Goal: Task Accomplishment & Management: Manage account settings

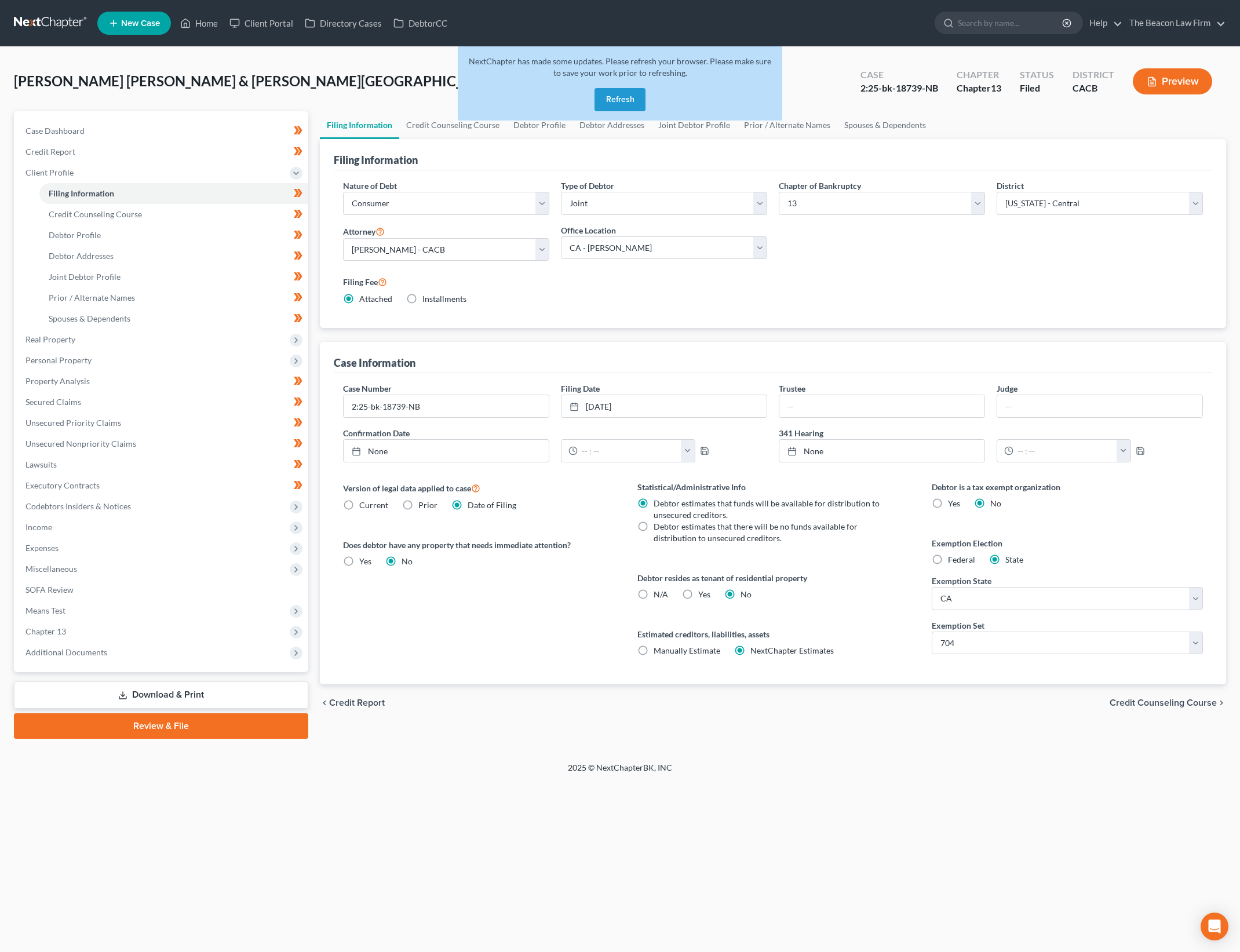
select select "1"
select select "3"
select select "7"
select select "15"
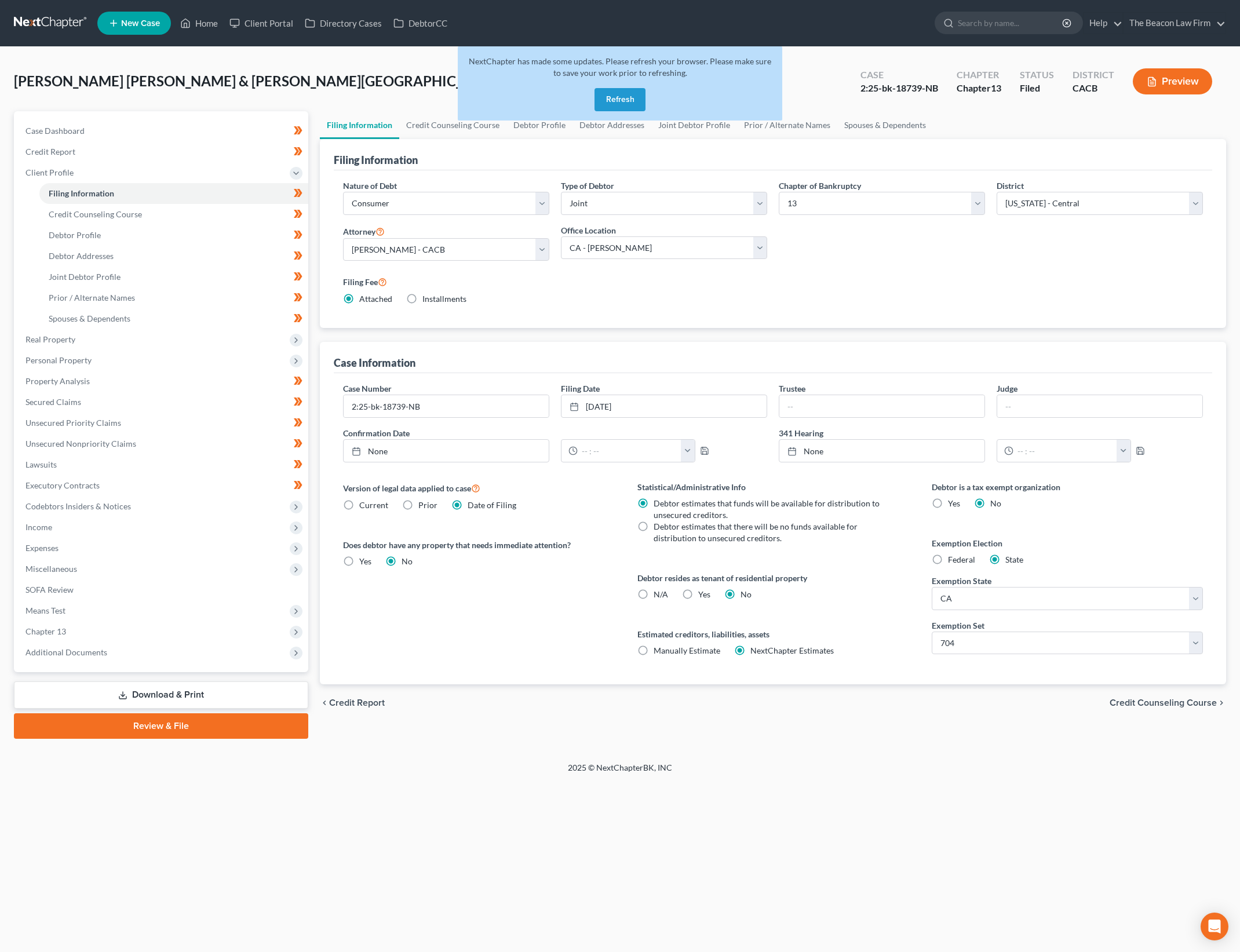
select select "3"
select select "4"
select select "1"
drag, startPoint x: 291, startPoint y: 895, endPoint x: 293, endPoint y: 886, distance: 9.2
click at [291, 895] on div "Home New Case Client Portal Directory Cases DebtorCC The Beacon Law Firm [PERSO…" at bounding box center [620, 476] width 1240 height 952
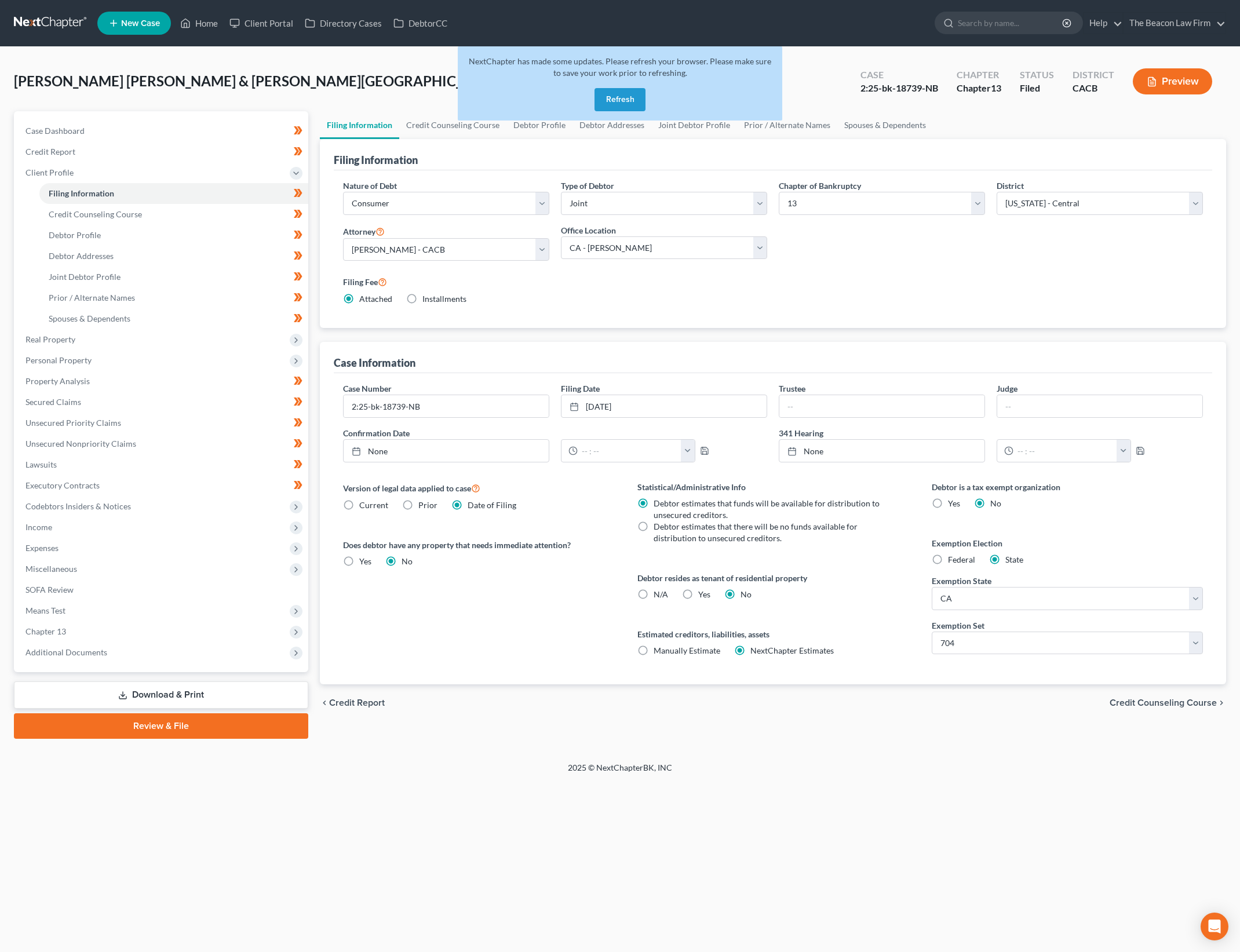
drag, startPoint x: 616, startPoint y: 98, endPoint x: 629, endPoint y: 105, distance: 14.8
click at [616, 97] on button "Refresh" at bounding box center [620, 99] width 51 height 23
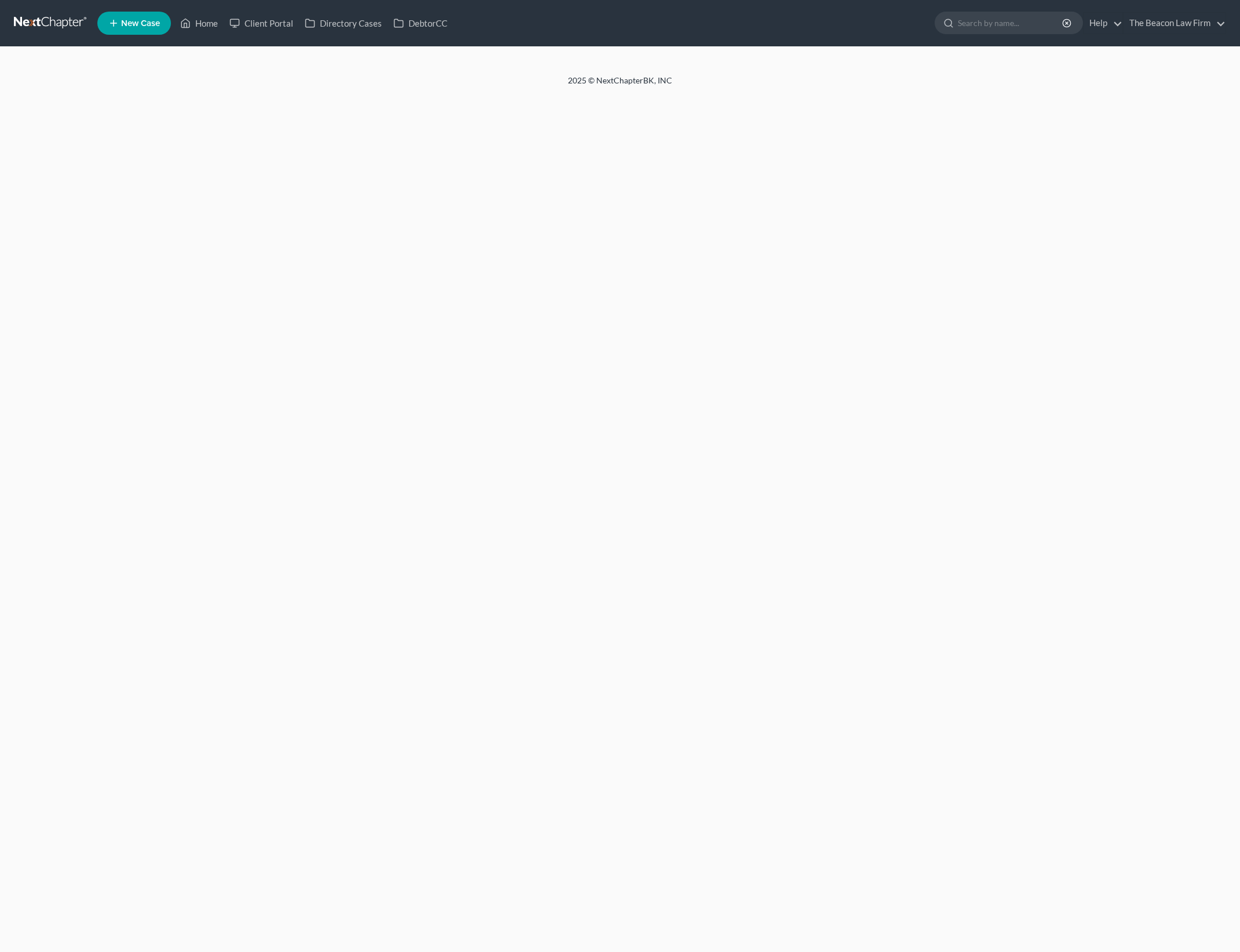
select select "1"
select select "3"
select select "7"
select select "15"
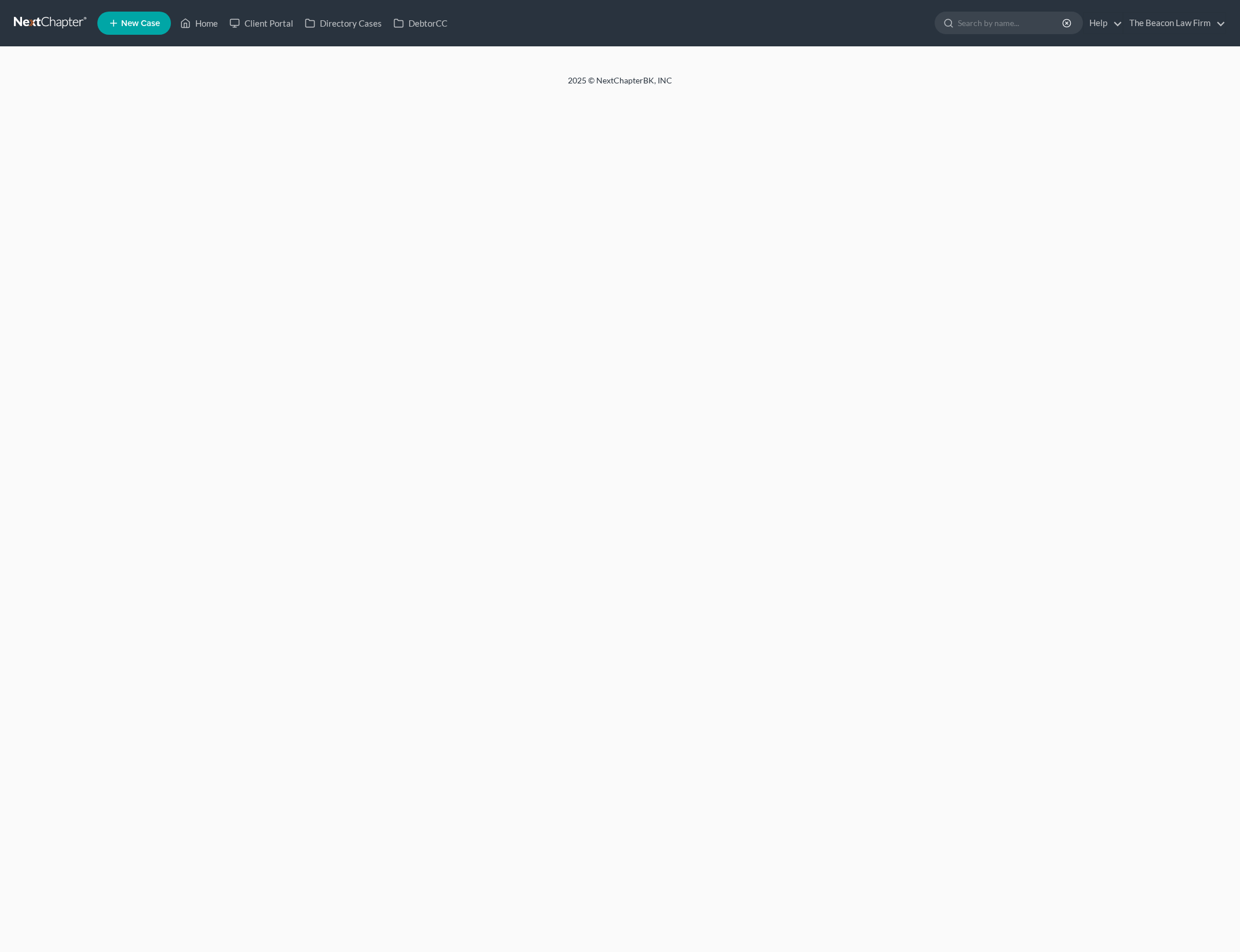
select select "3"
select select "4"
select select "1"
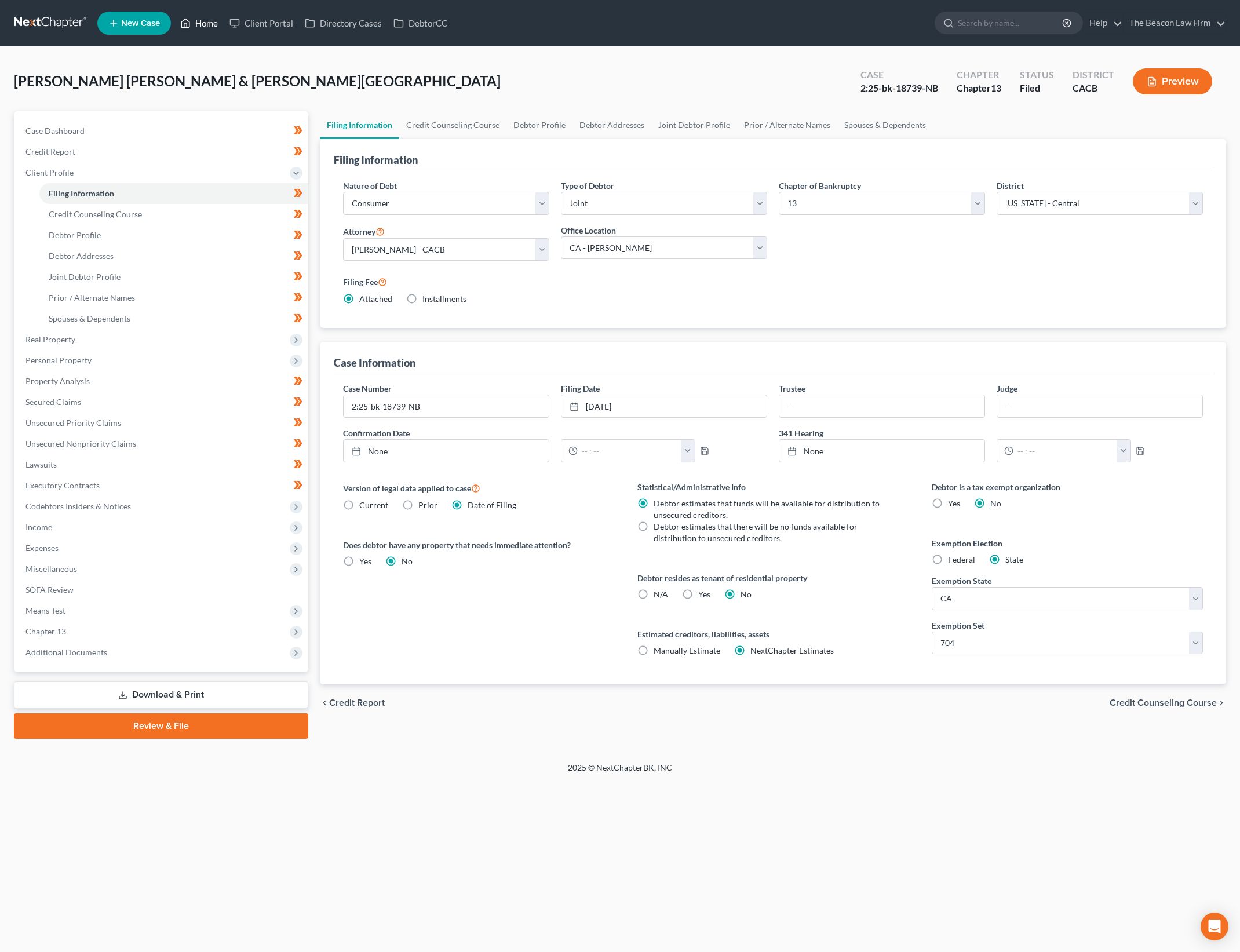
click at [207, 19] on link "Home" at bounding box center [199, 23] width 49 height 21
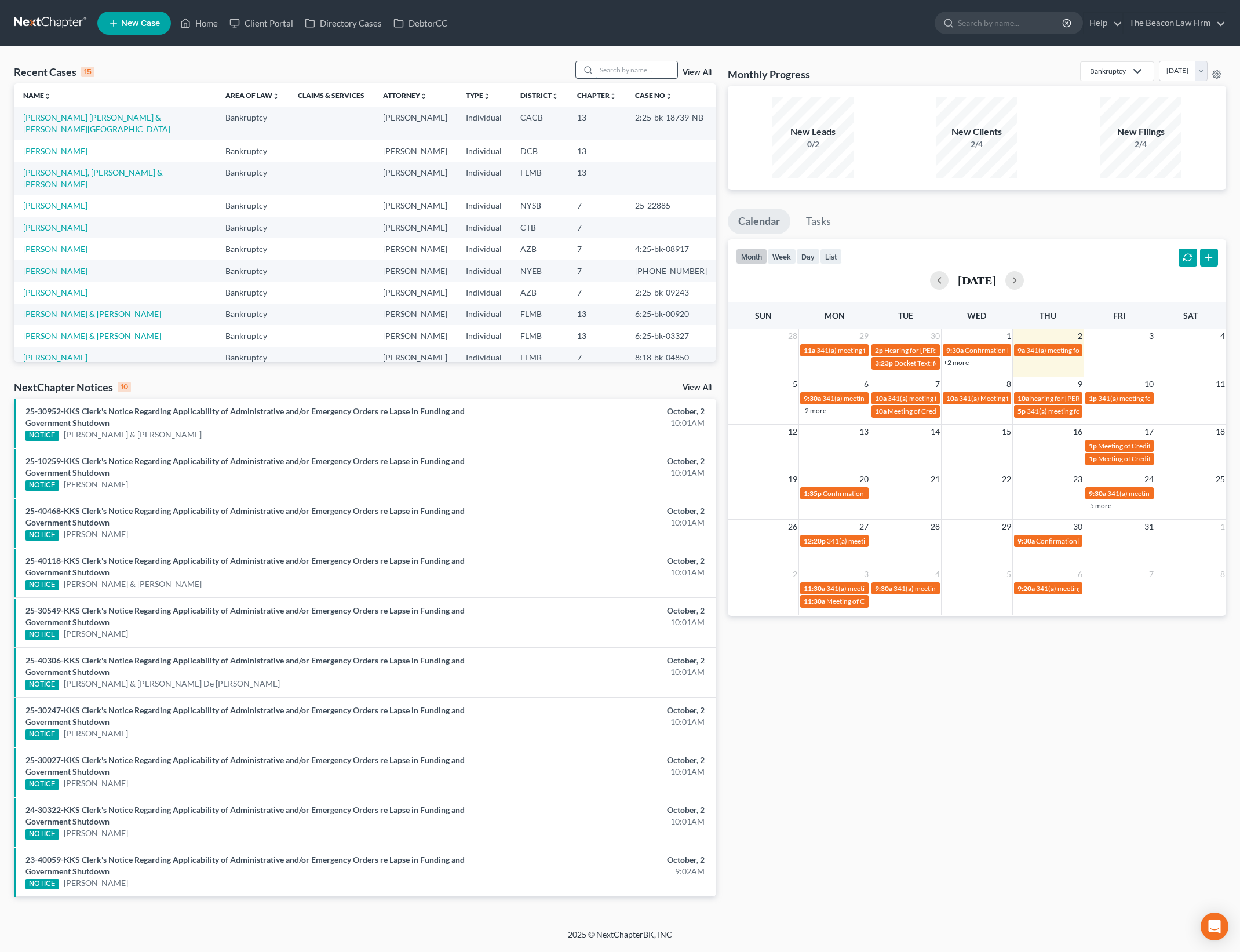
click at [616, 64] on input "search" at bounding box center [637, 69] width 81 height 17
type input "shea"
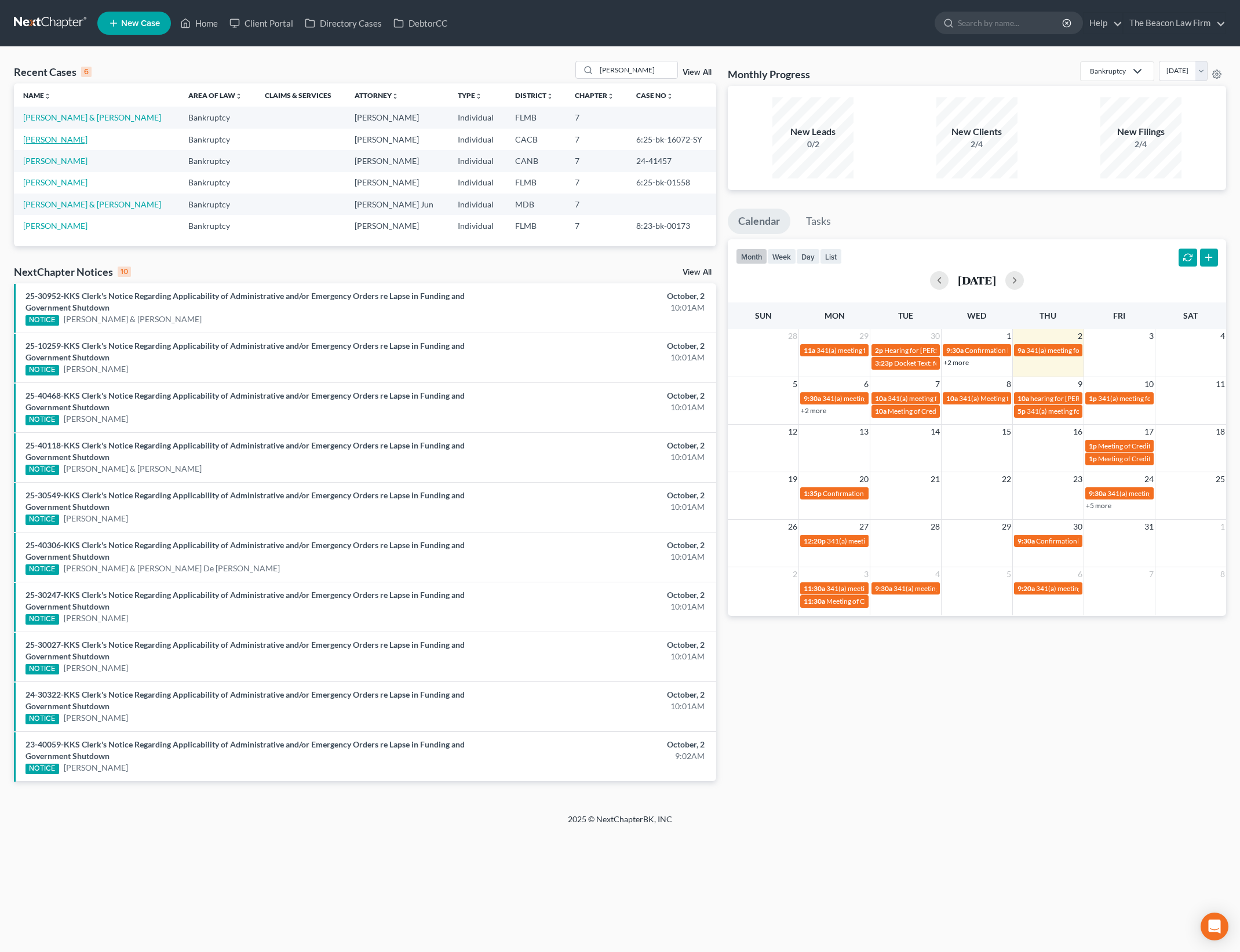
click at [44, 135] on link "Shea, Timothy" at bounding box center [55, 140] width 64 height 10
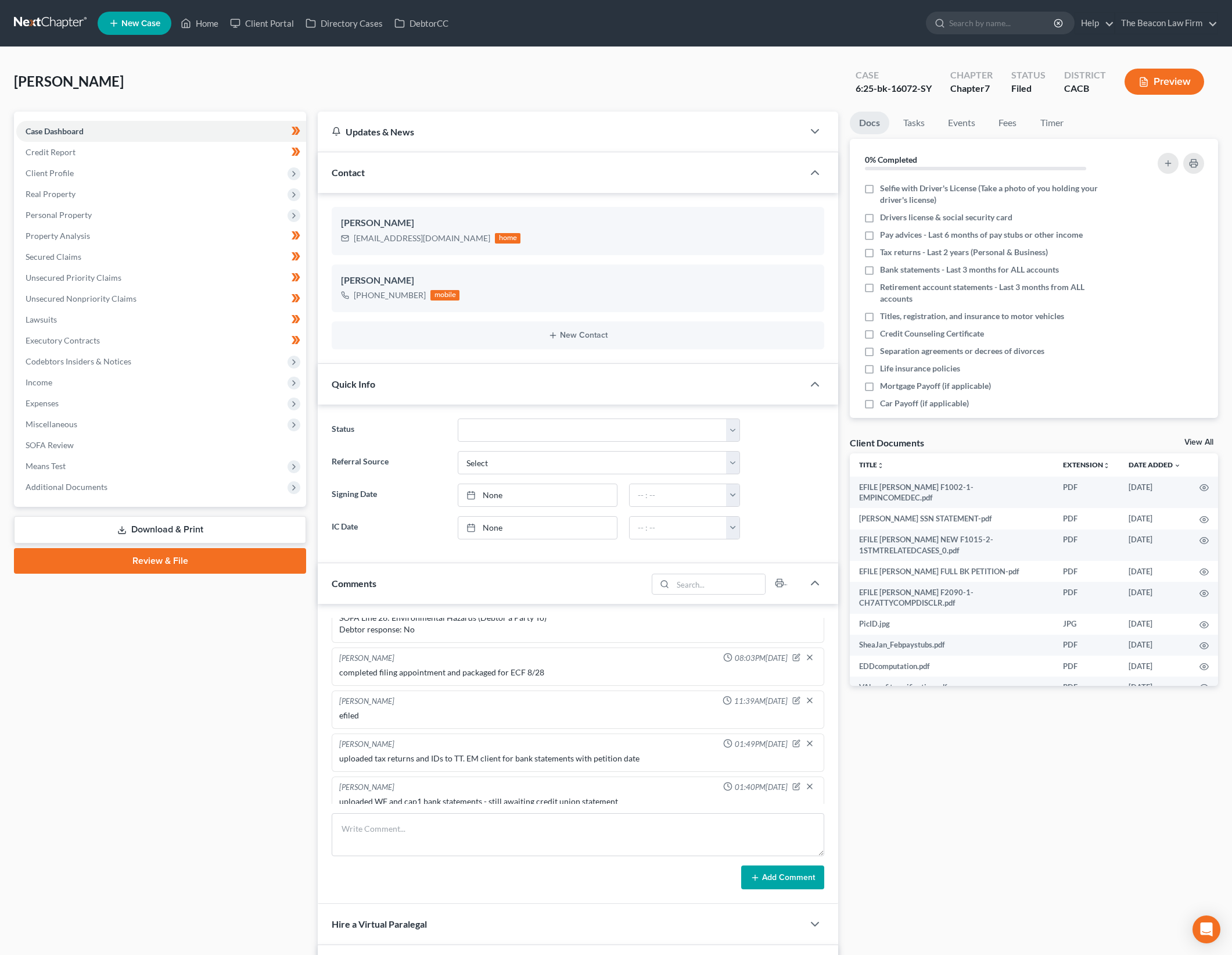
scroll to position [635, 0]
click at [991, 790] on div "Docs Tasks Events Fees Timer 0% Completed Nothing here yet! Selfie with Driver'…" at bounding box center [1034, 625] width 380 height 1029
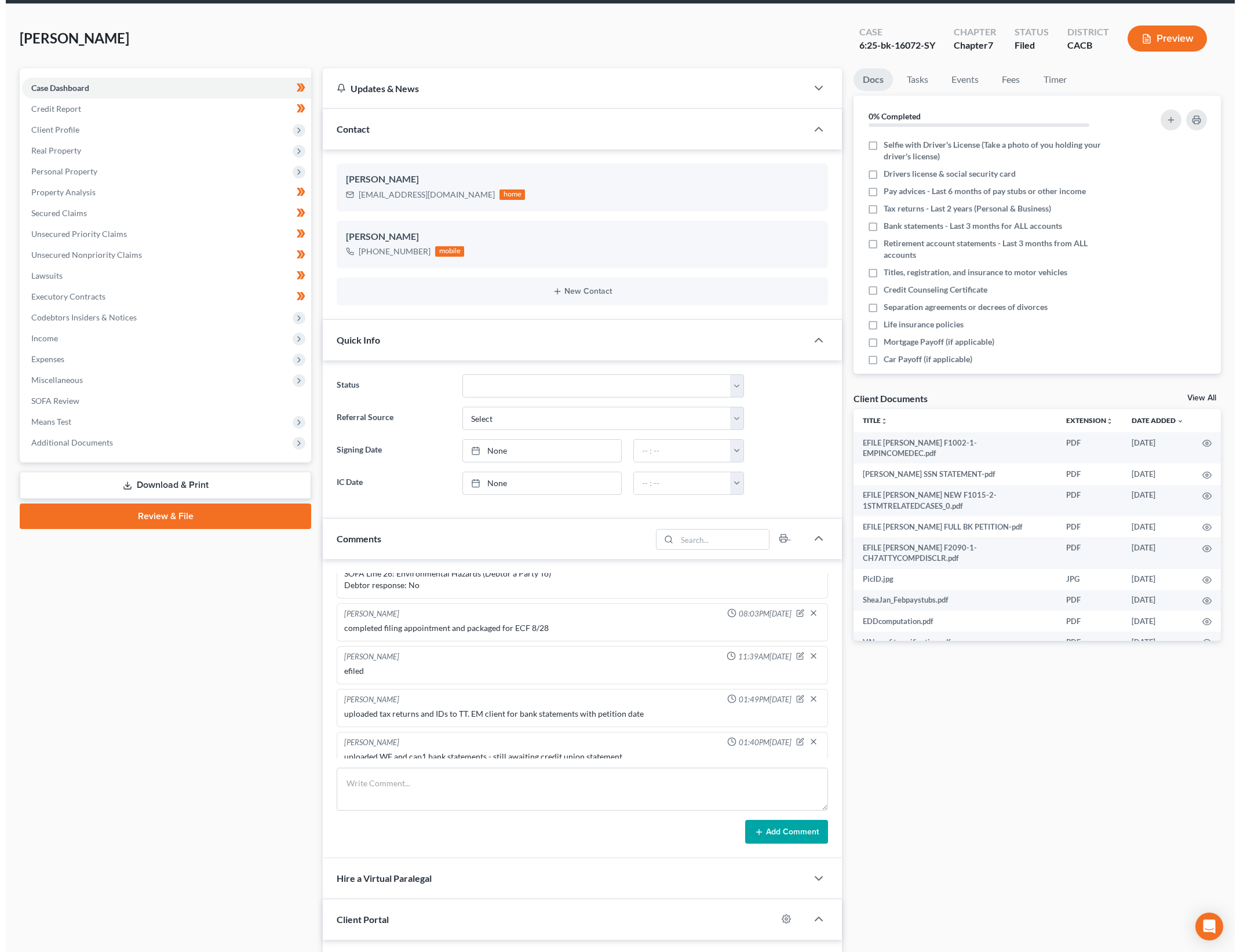
scroll to position [0, 0]
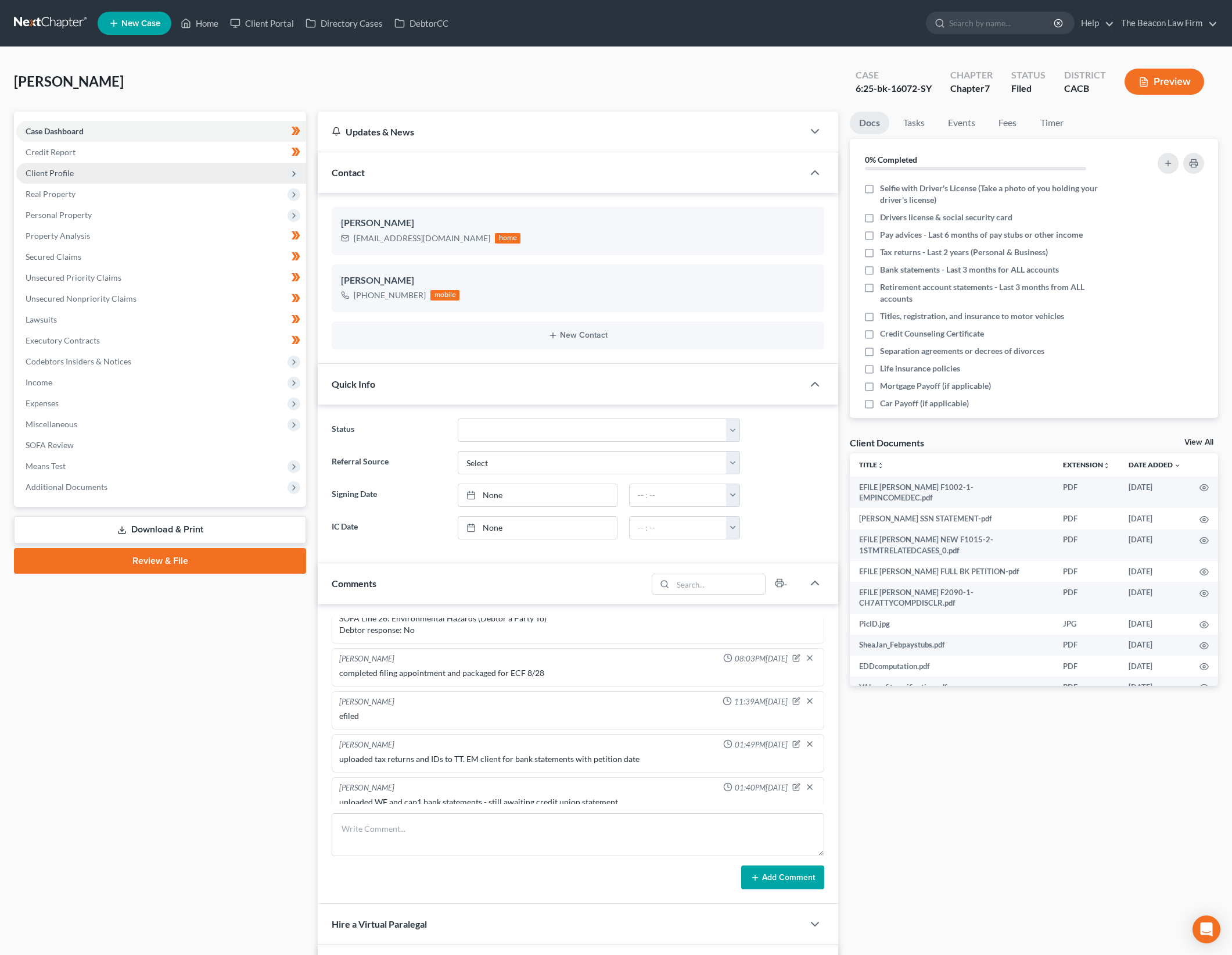
click at [151, 174] on span "Client Profile" at bounding box center [161, 173] width 290 height 21
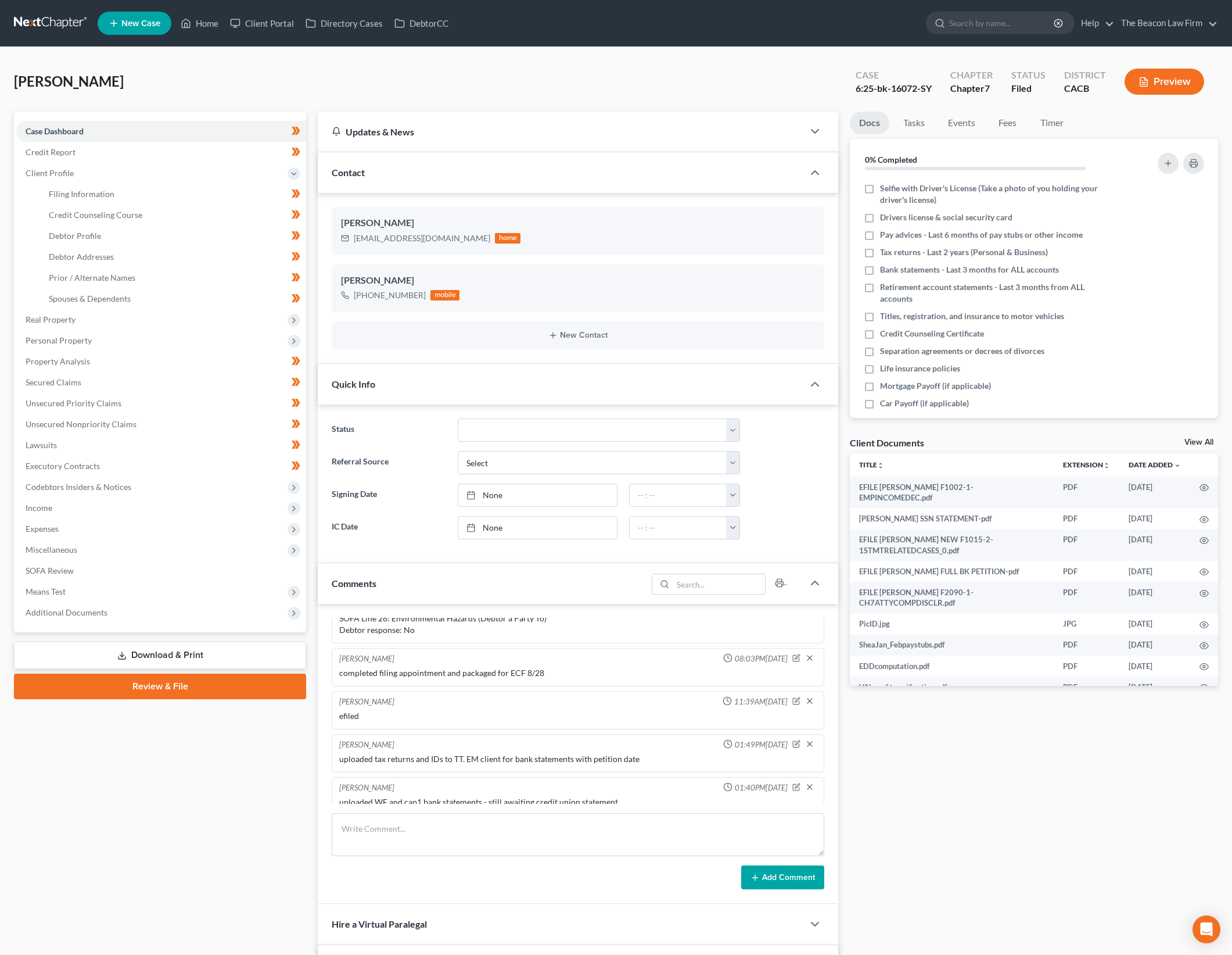
click at [234, 912] on div "Case Dashboard Payments Invoices Payments Payments Credit Report Client Profile" at bounding box center [160, 625] width 303 height 1029
click at [138, 405] on link "Unsecured Priority Claims" at bounding box center [161, 403] width 290 height 21
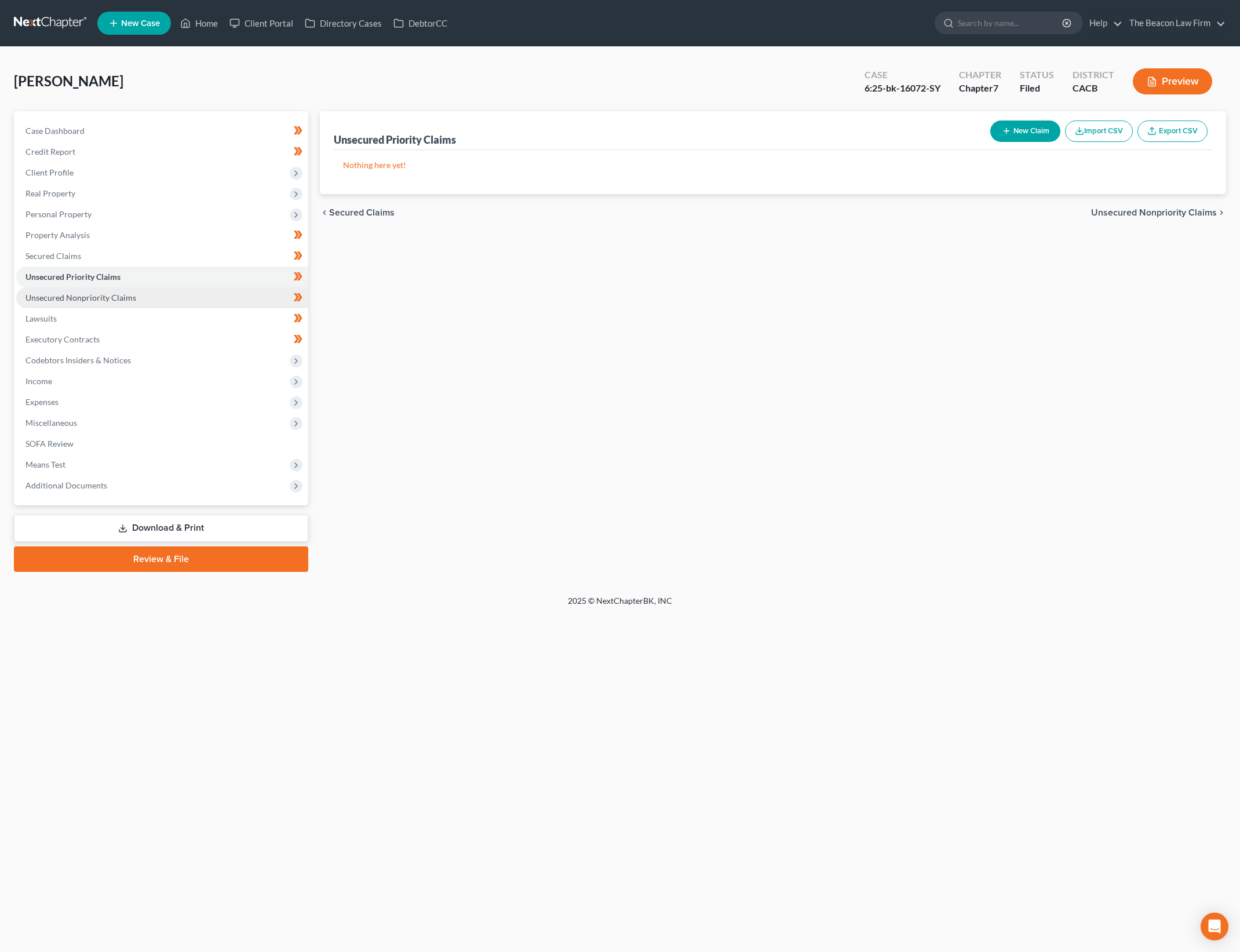
click at [142, 299] on link "Unsecured Nonpriority Claims" at bounding box center [162, 298] width 292 height 21
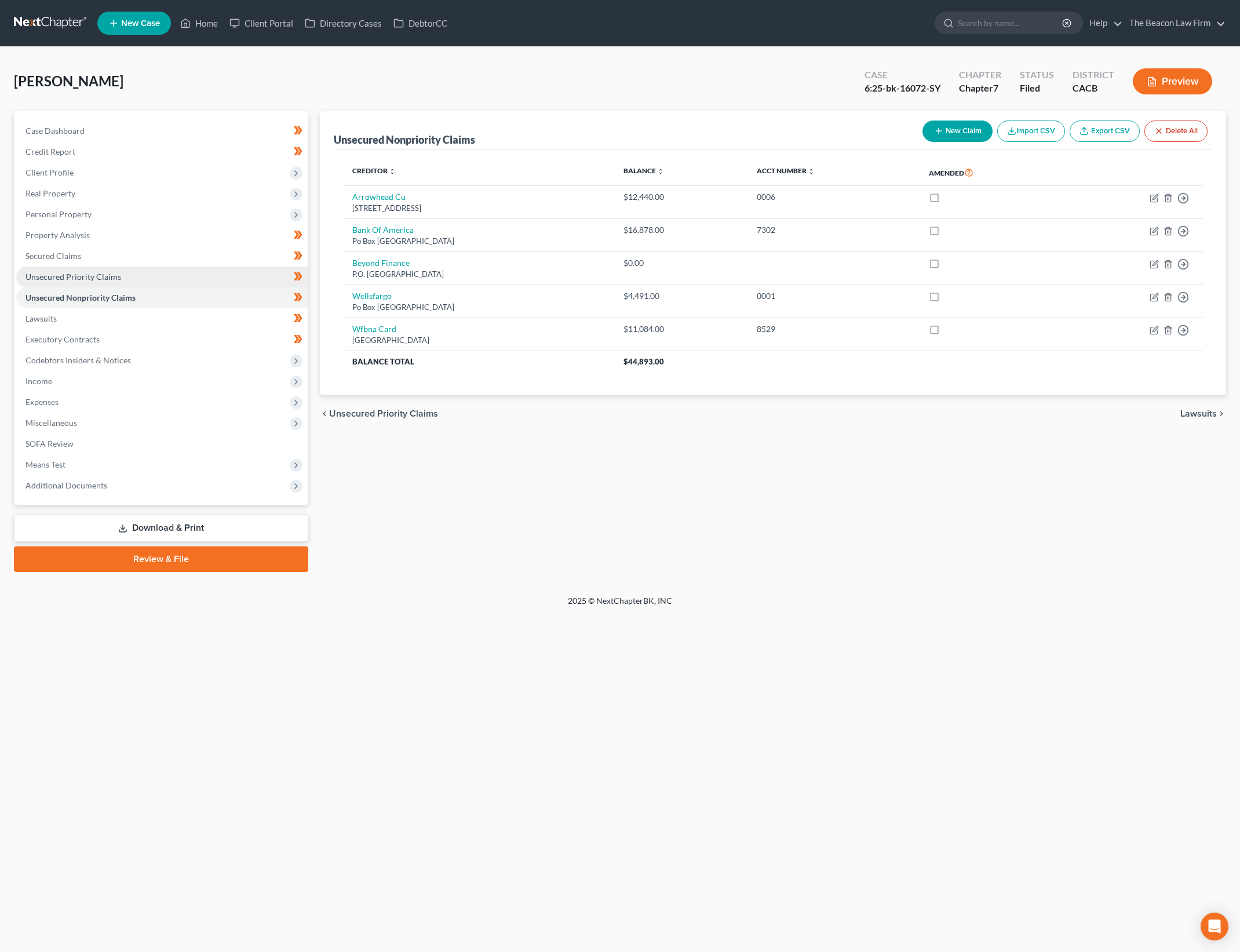
click at [152, 281] on link "Unsecured Priority Claims" at bounding box center [162, 277] width 292 height 21
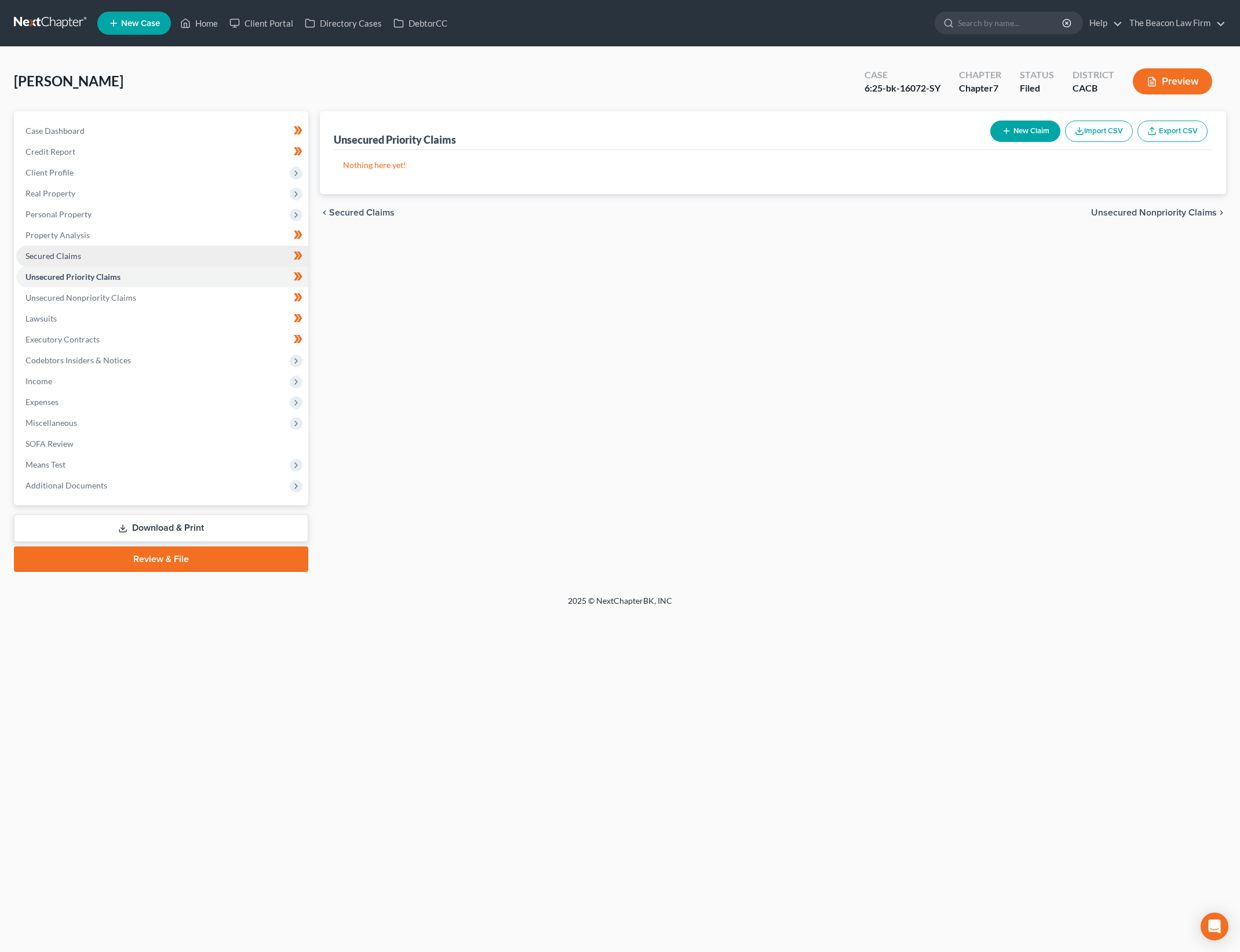
click at [149, 253] on link "Secured Claims" at bounding box center [162, 256] width 292 height 21
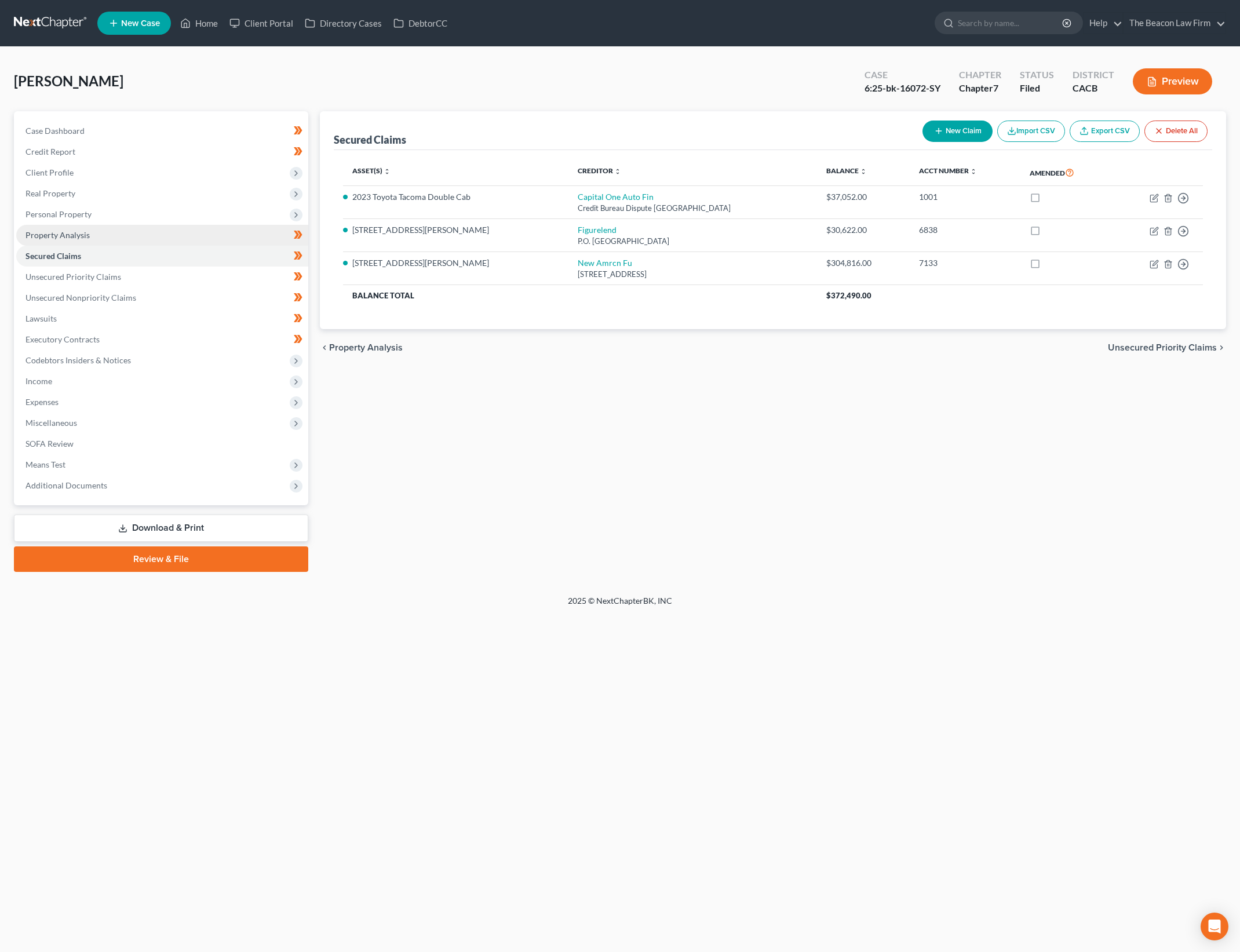
click at [81, 232] on span "Property Analysis" at bounding box center [57, 235] width 64 height 10
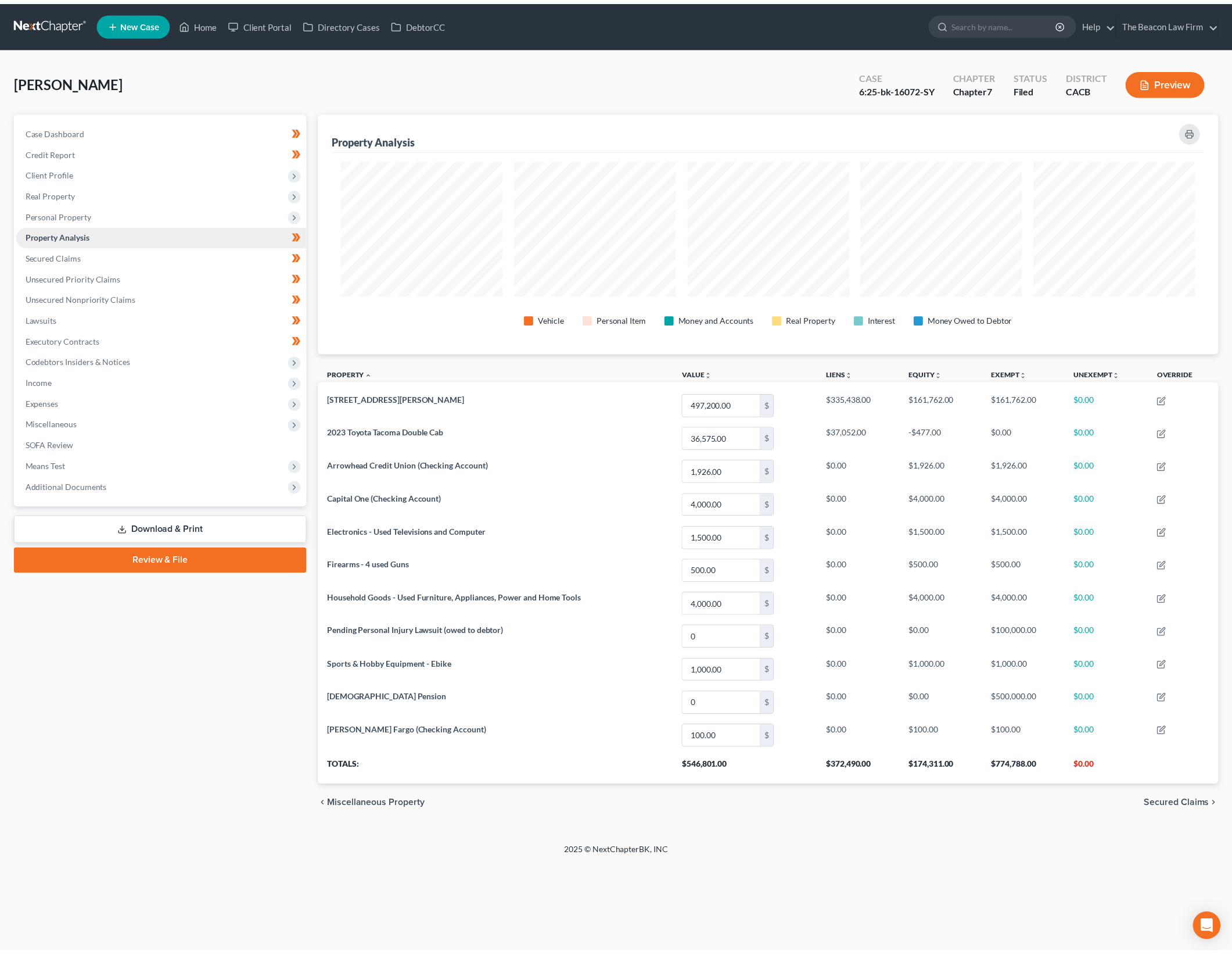
scroll to position [241, 908]
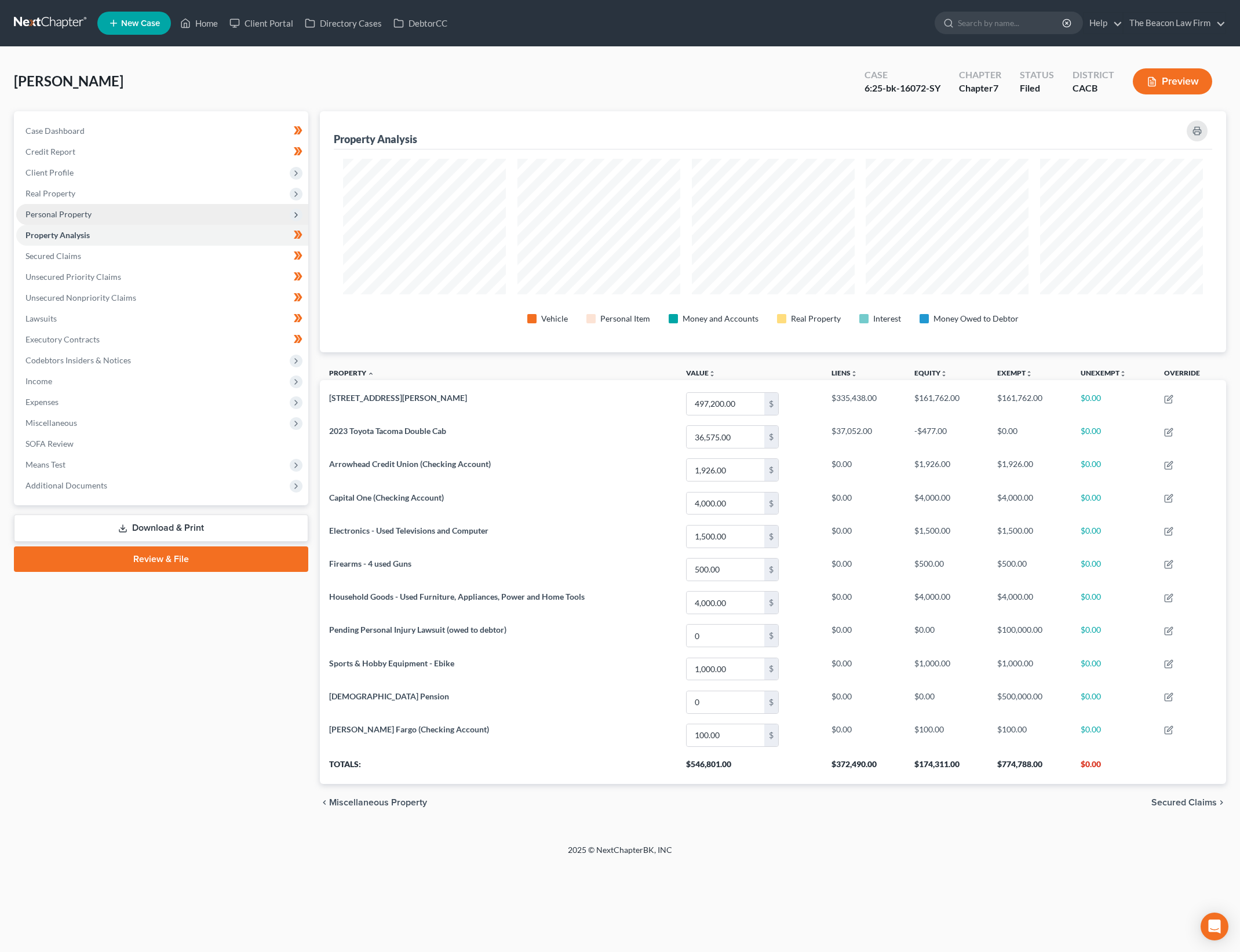
click at [94, 211] on span "Personal Property" at bounding box center [162, 214] width 292 height 21
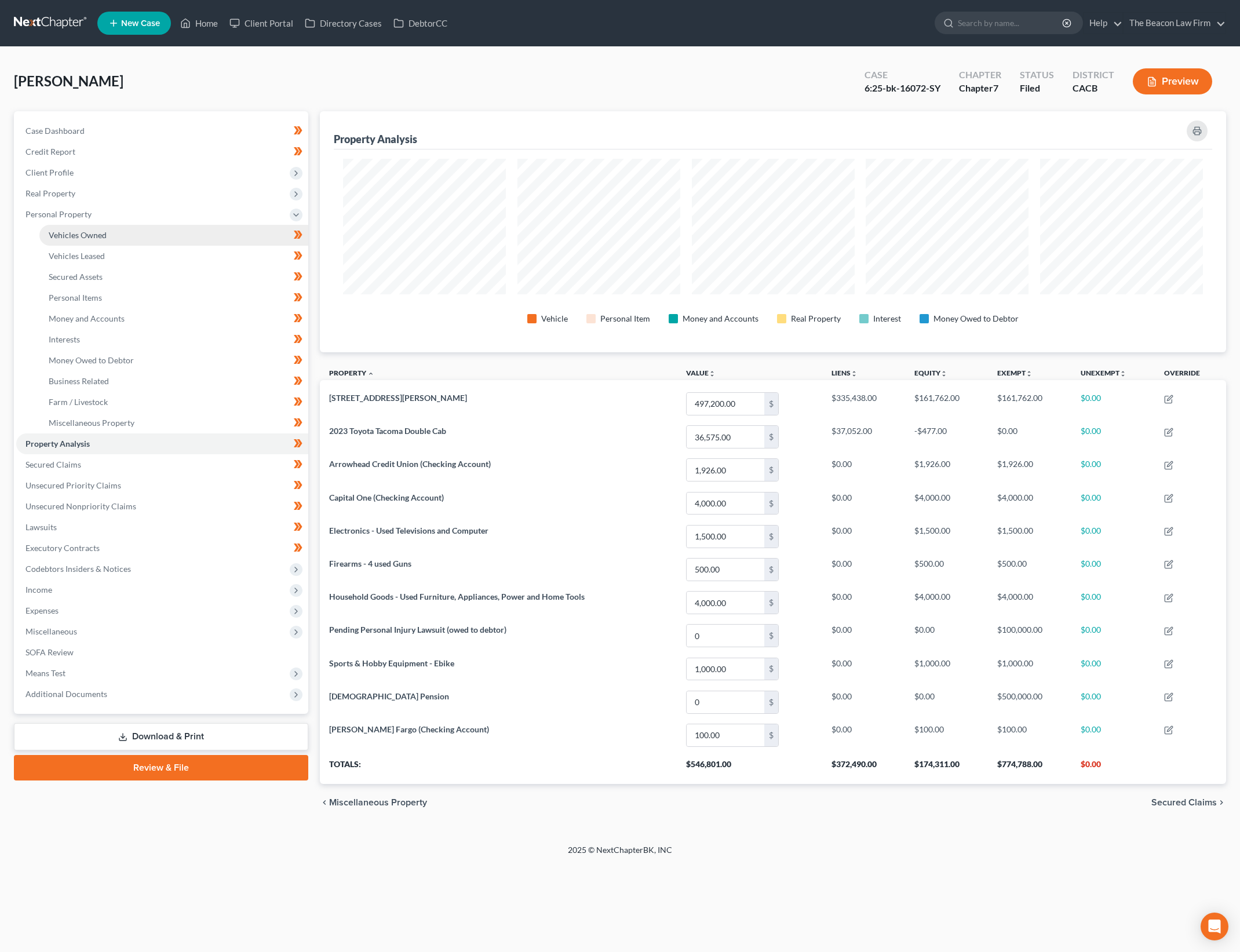
click at [123, 226] on link "Vehicles Owned" at bounding box center [174, 235] width 269 height 21
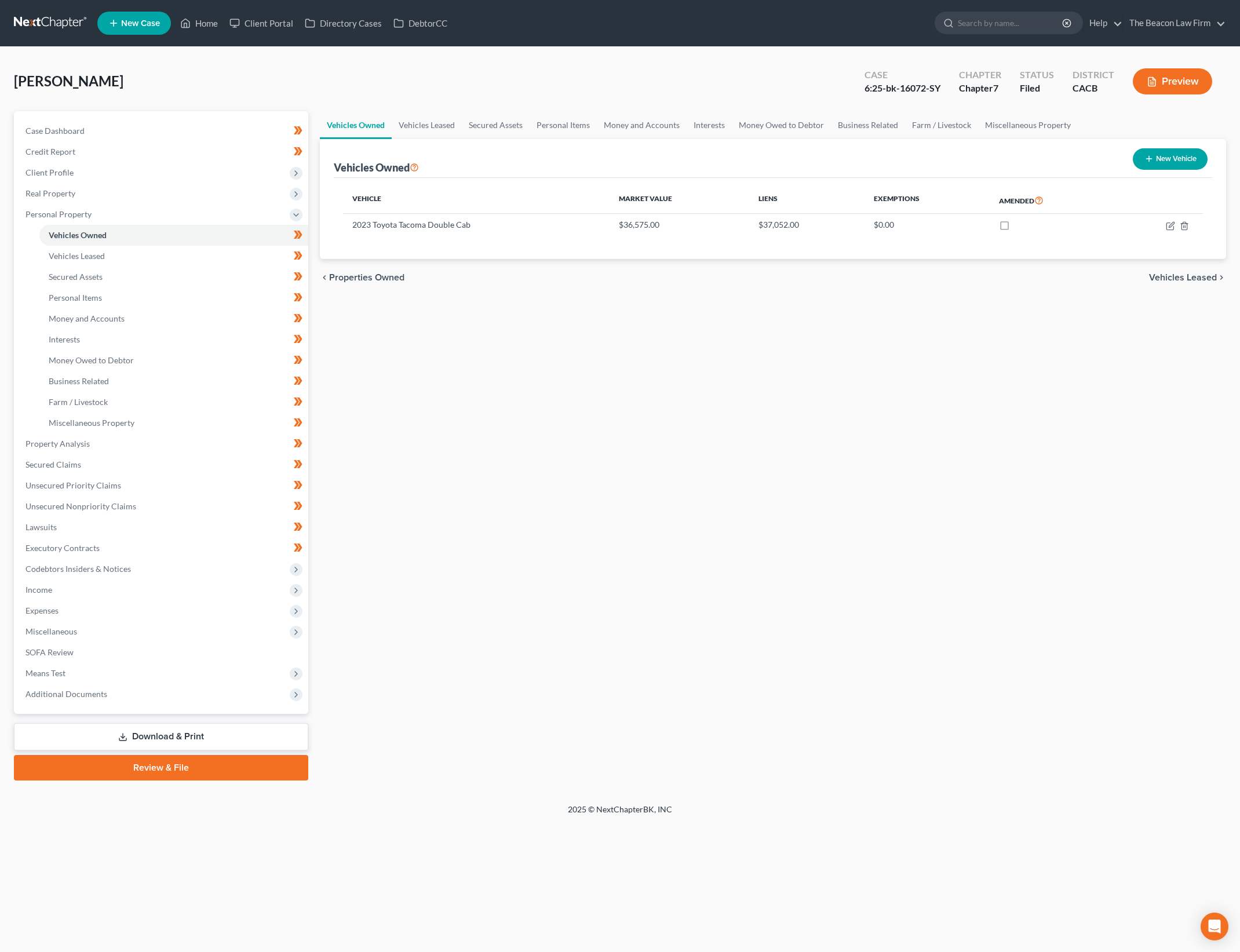
click at [448, 612] on div "Vehicles Owned Vehicles Leased Secured Assets Personal Items Money and Accounts…" at bounding box center [773, 445] width 918 height 669
drag, startPoint x: 785, startPoint y: 894, endPoint x: 771, endPoint y: 875, distance: 23.6
click at [787, 894] on div "Home New Case Client Portal Directory Cases DebtorCC The Beacon Law Firm gerald…" at bounding box center [620, 476] width 1240 height 952
click at [208, 17] on link "Home" at bounding box center [199, 23] width 49 height 21
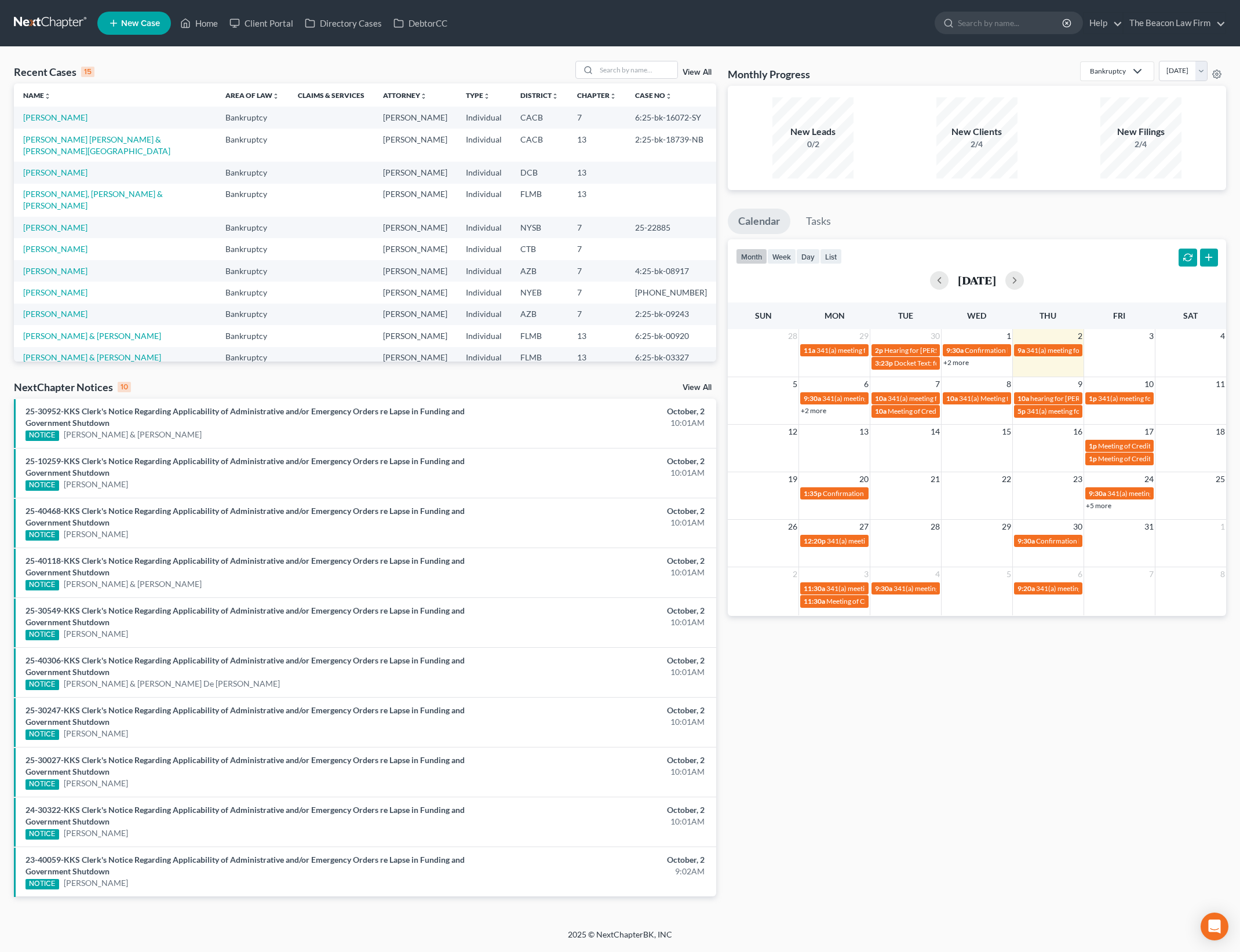
click at [267, 54] on div "Recent Cases 15 View All Name unfold_more expand_more expand_less Area of Law u…" at bounding box center [620, 488] width 1240 height 882
click at [625, 69] on input "search" at bounding box center [637, 69] width 81 height 17
click at [170, 139] on link "[PERSON_NAME] [PERSON_NAME] & [PERSON_NAME][GEOGRAPHIC_DATA]" at bounding box center [97, 146] width 147 height 22
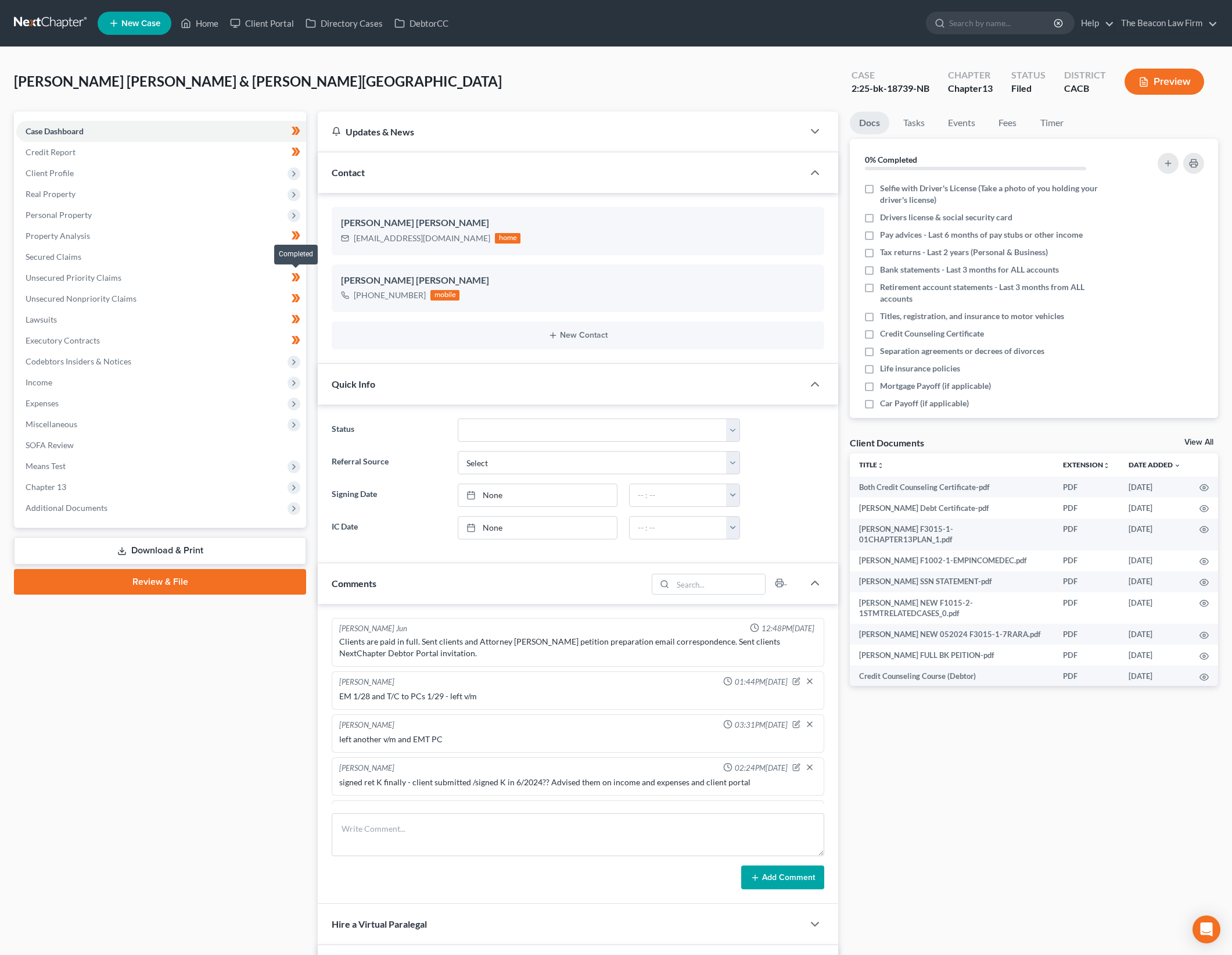
scroll to position [1626, 0]
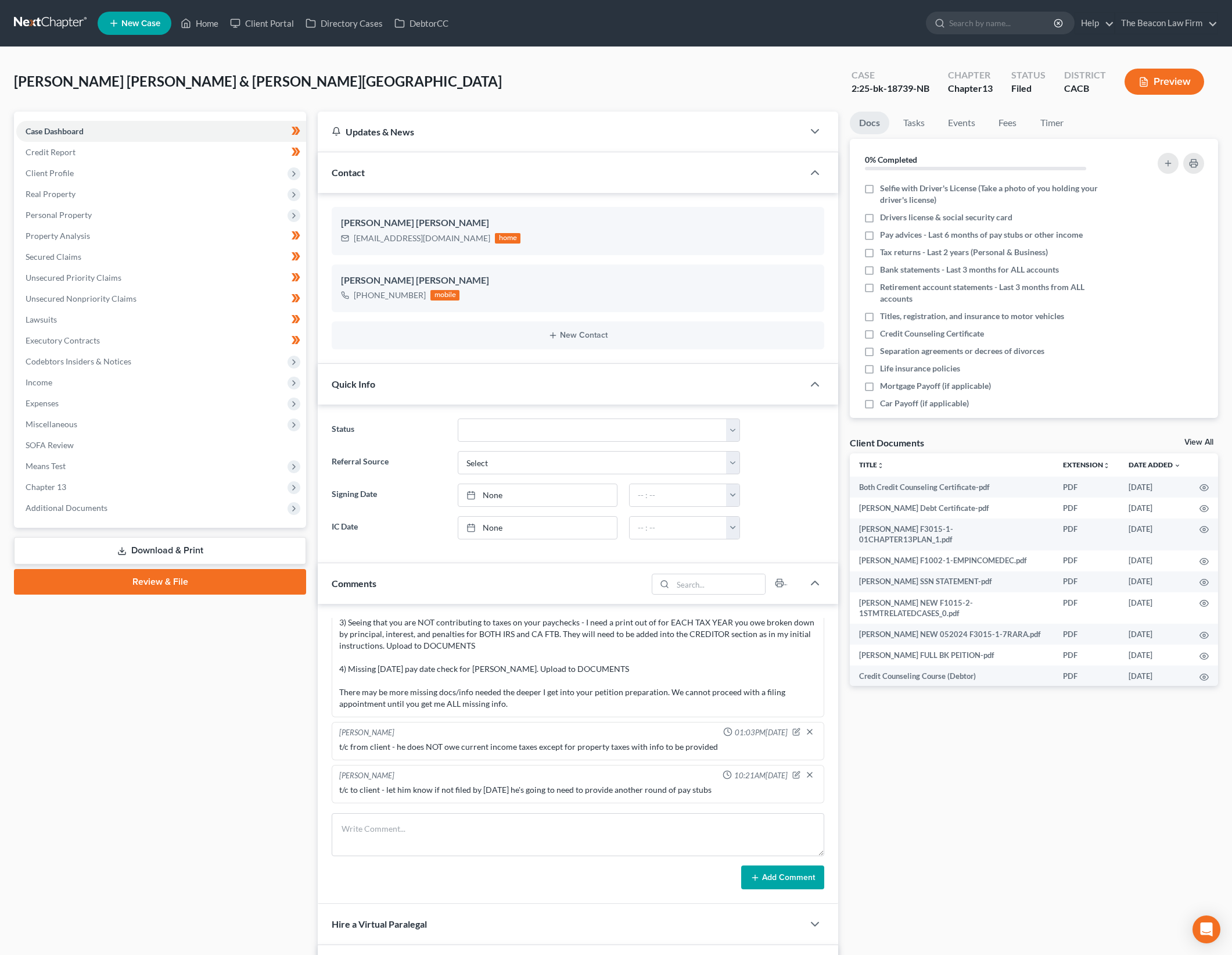
click at [1199, 438] on link "View All" at bounding box center [1199, 442] width 29 height 8
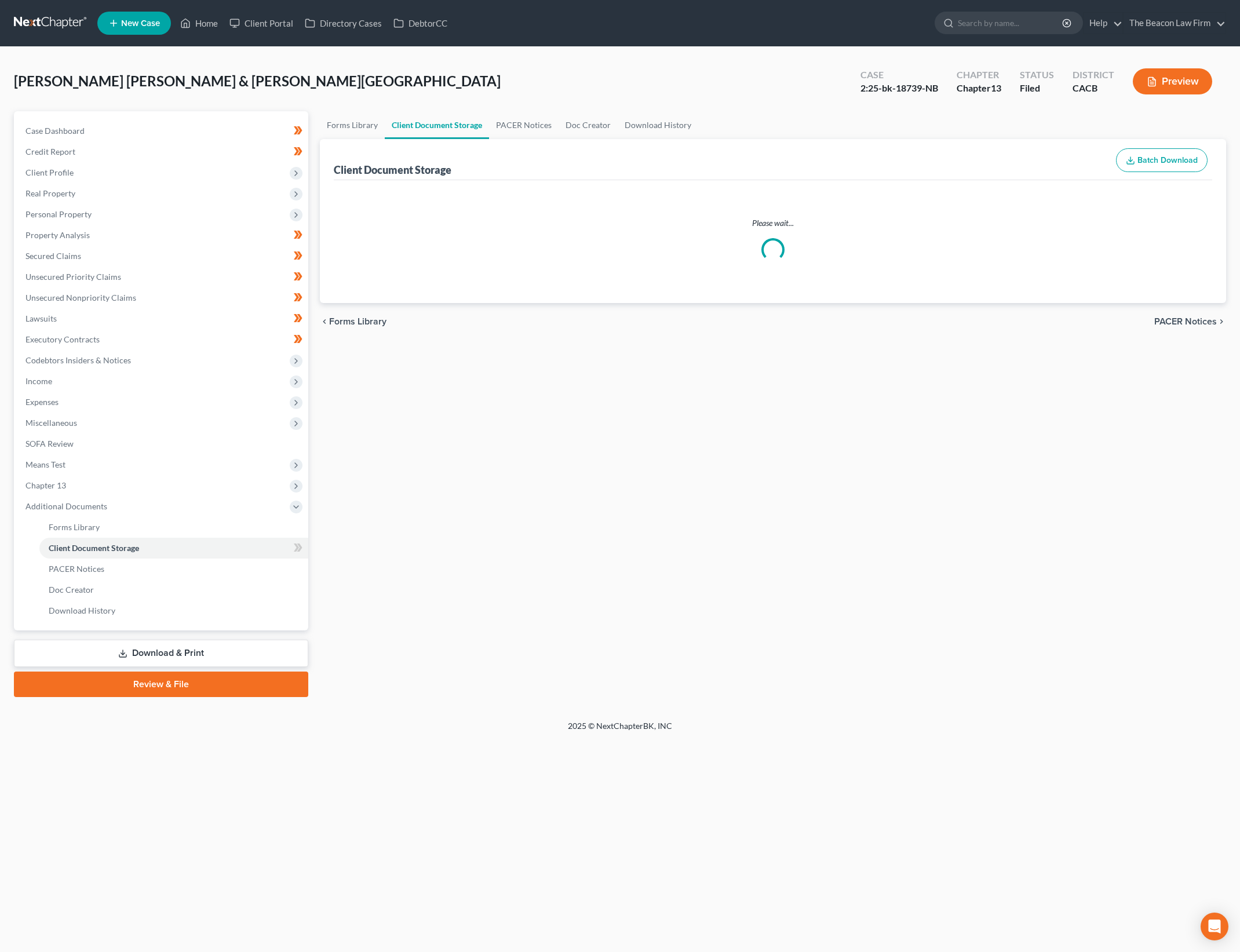
select select "41"
select select "65"
select select "30"
select select "19"
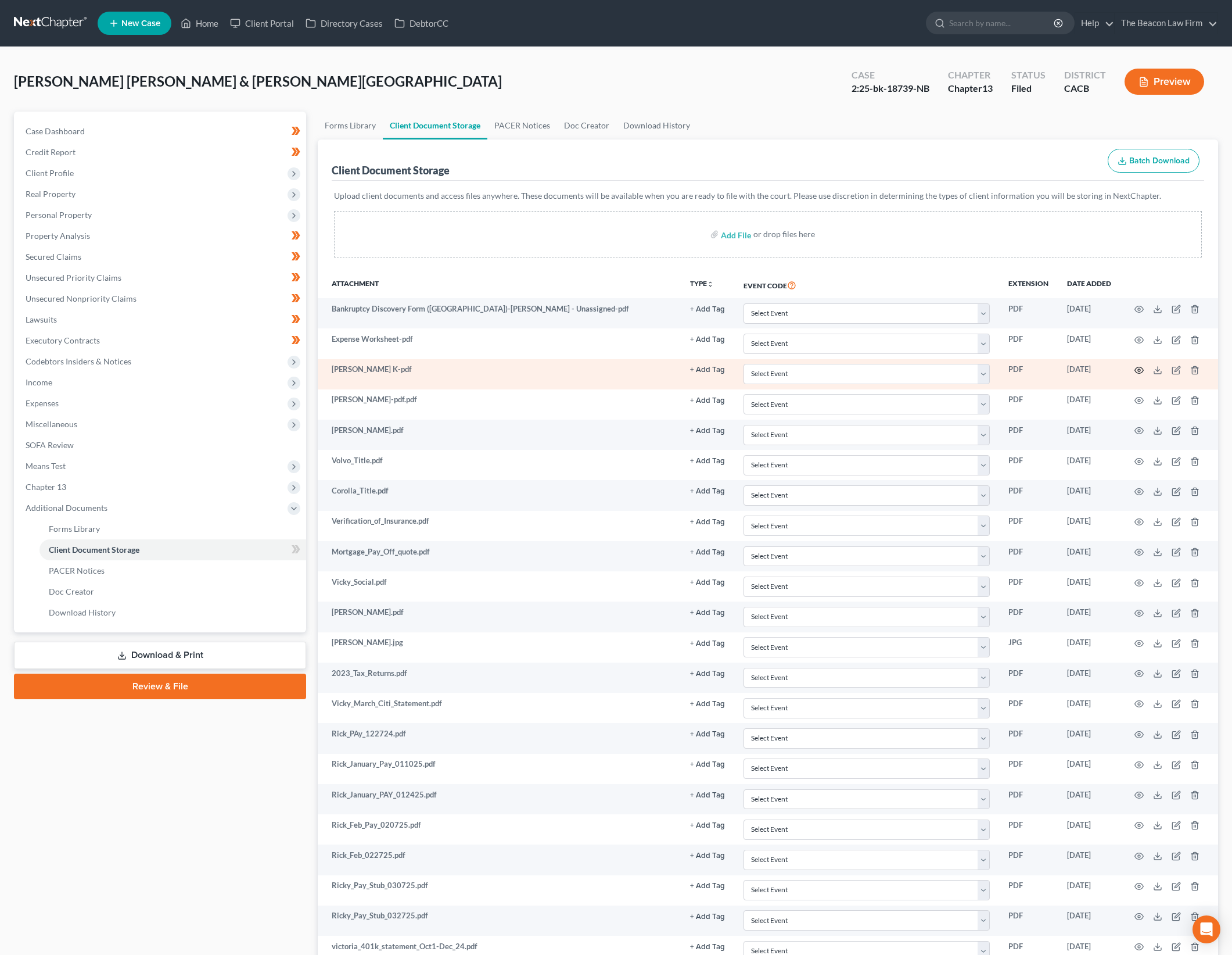
click at [1136, 368] on icon "button" at bounding box center [1140, 370] width 9 height 7
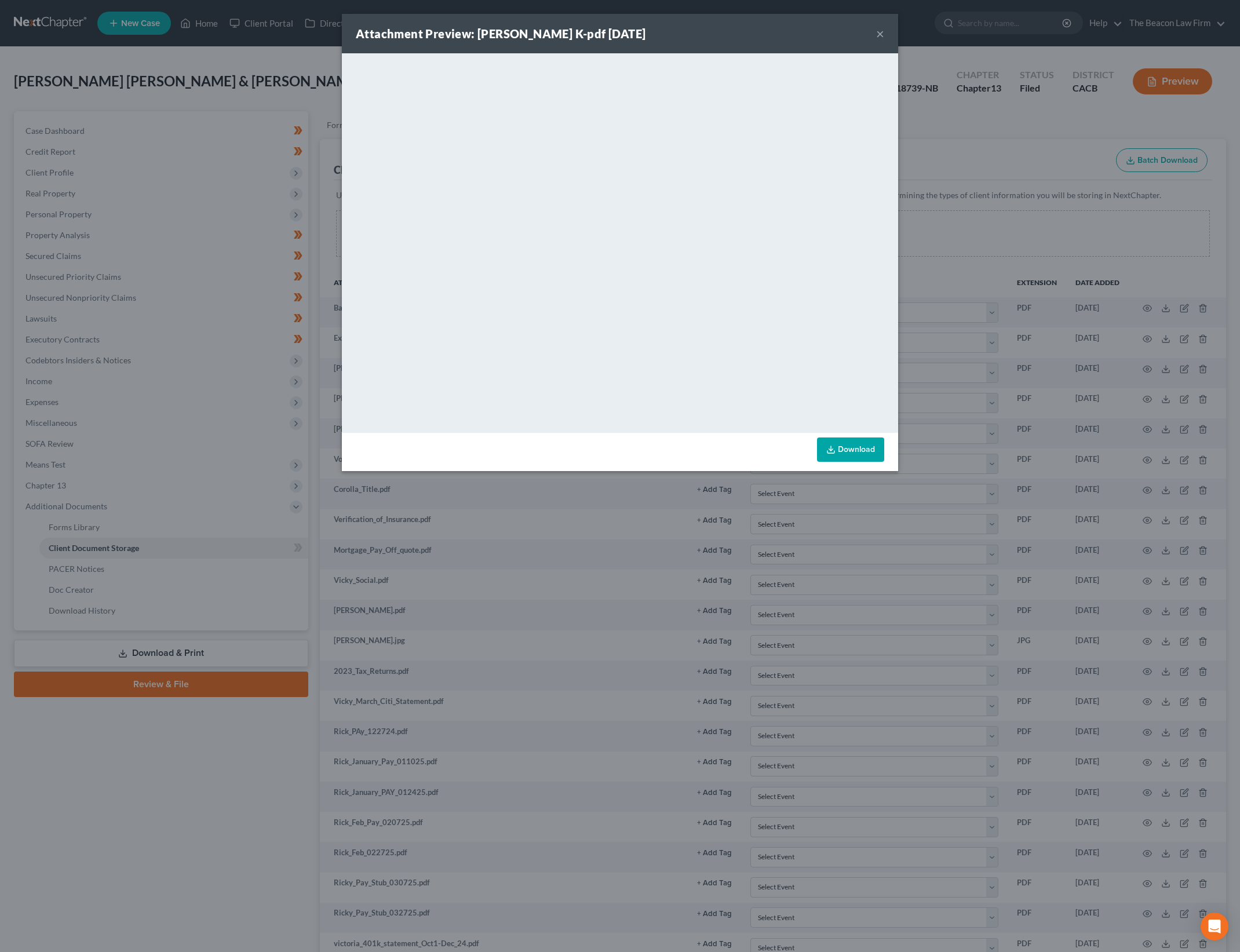
drag, startPoint x: 165, startPoint y: 876, endPoint x: 545, endPoint y: 398, distance: 610.6
click at [165, 876] on div "Attachment Preview: Martinez Ret K-pdf 02/21/2025 × <object ng-attr-data='https…" at bounding box center [620, 476] width 1240 height 952
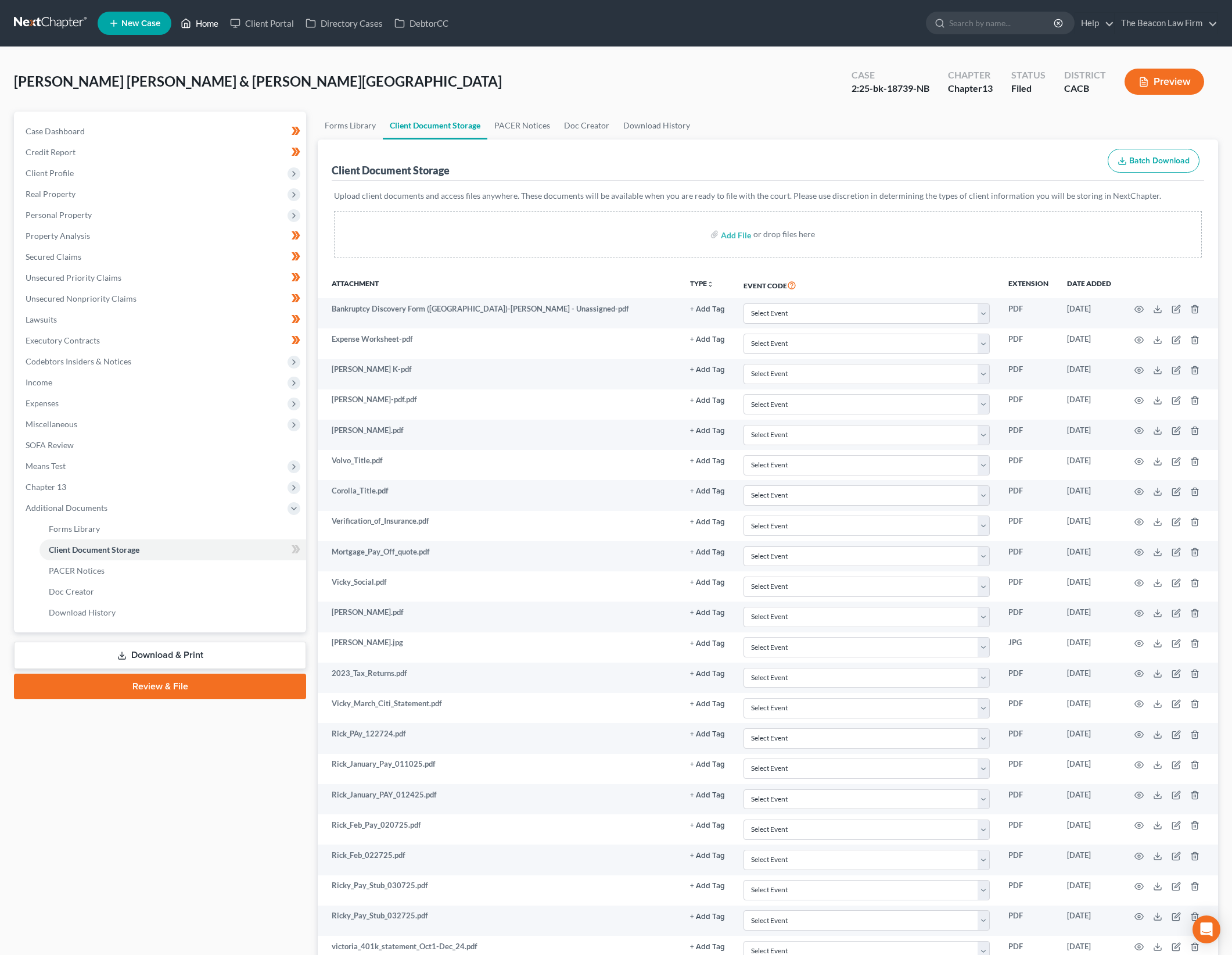
click at [215, 25] on link "Home" at bounding box center [199, 23] width 49 height 21
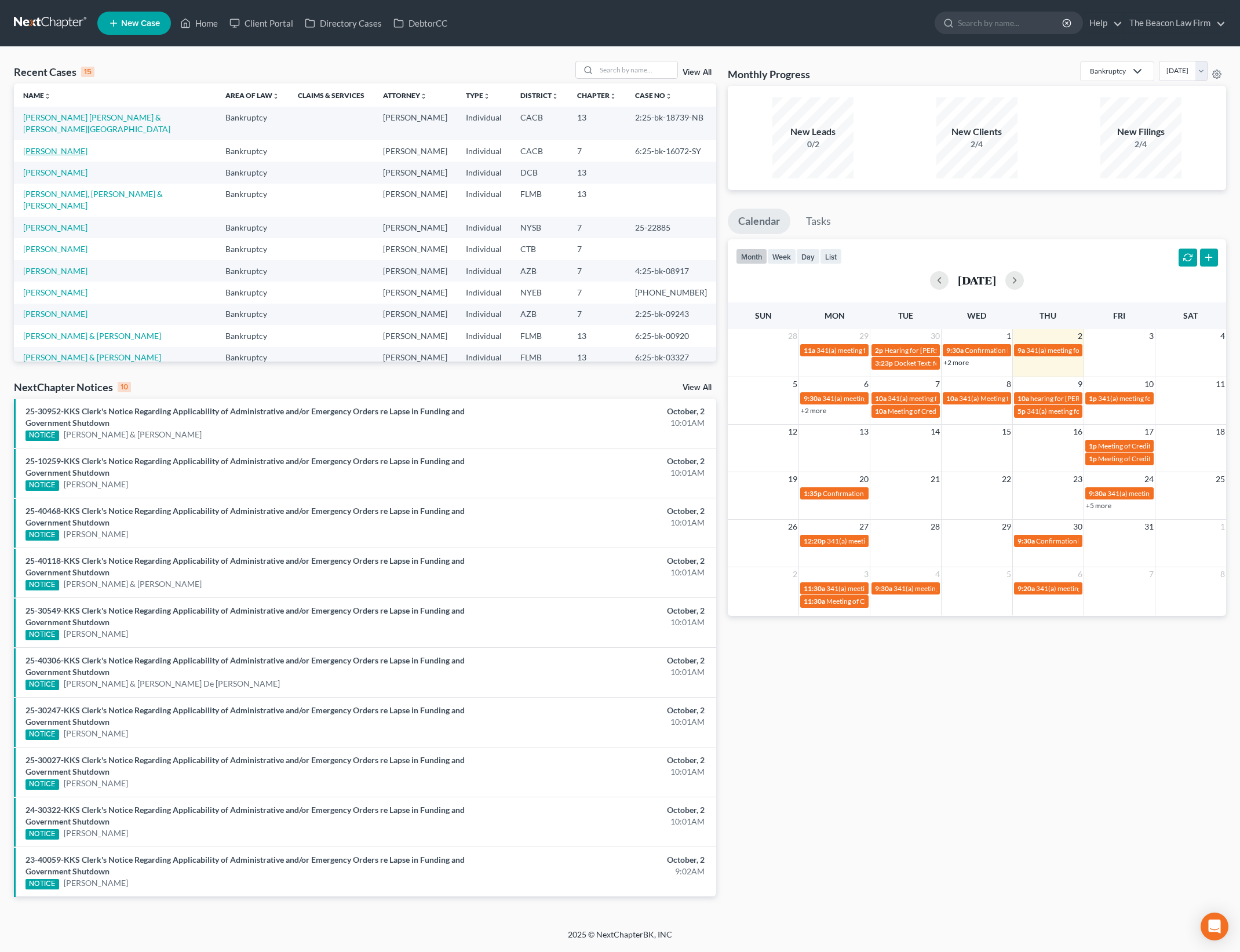
click at [66, 146] on link "Shea, Timothy" at bounding box center [55, 151] width 64 height 10
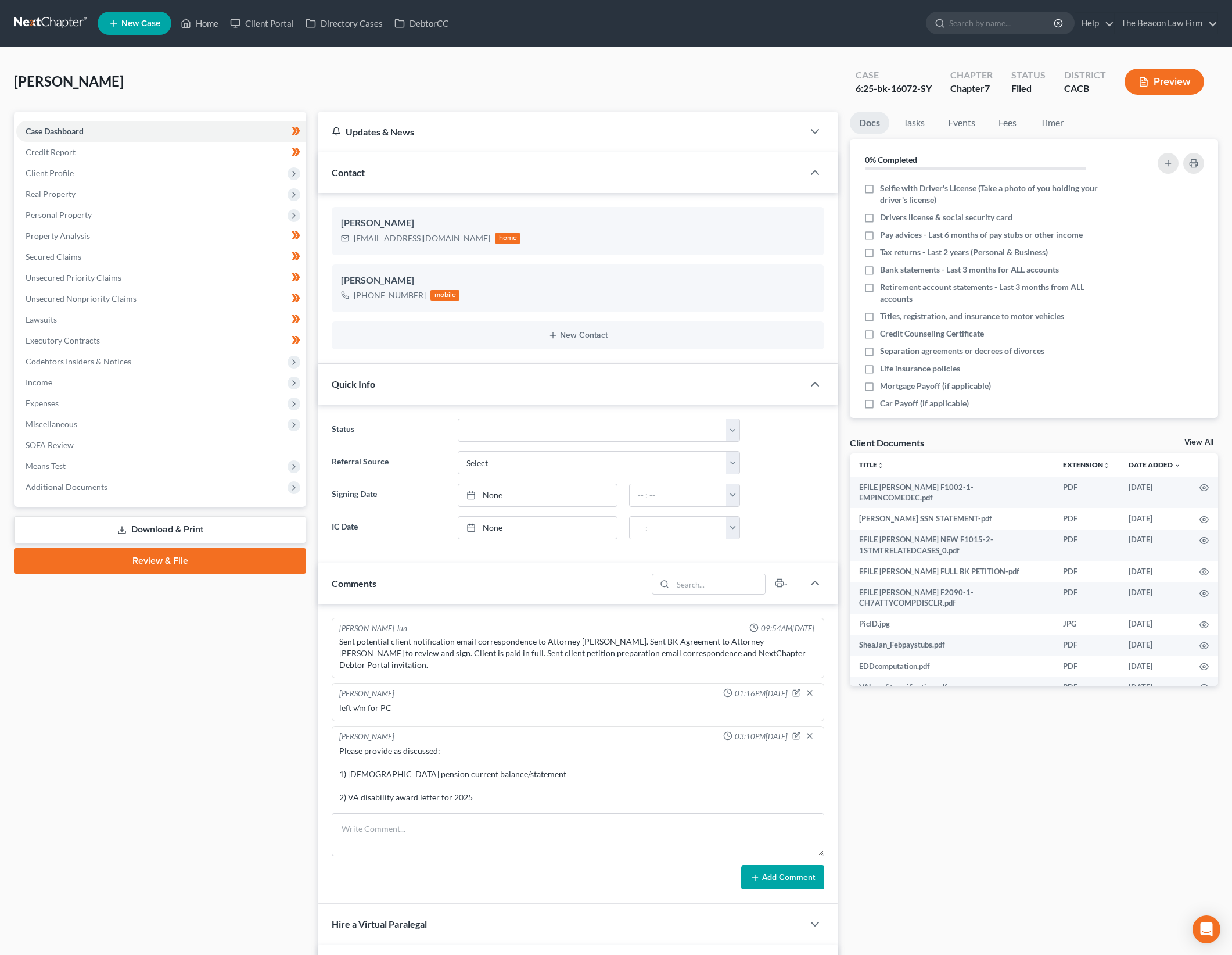
scroll to position [635, 0]
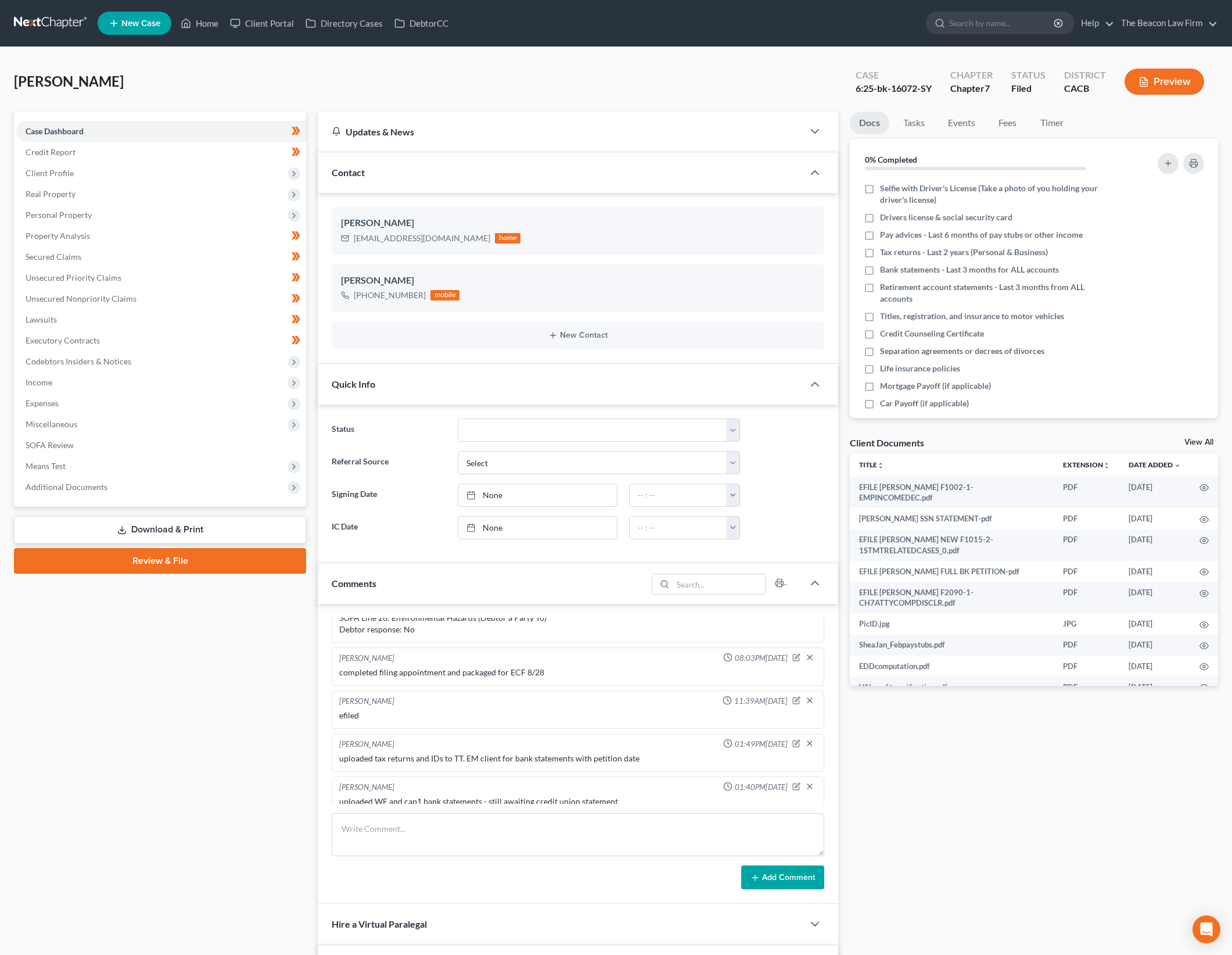
drag, startPoint x: 90, startPoint y: 661, endPoint x: 206, endPoint y: 646, distance: 117.0
click at [90, 662] on div "Case Dashboard Payments Invoices Payments Payments Credit Report Client Profile" at bounding box center [160, 625] width 303 height 1029
click at [96, 207] on span "Personal Property" at bounding box center [161, 215] width 290 height 21
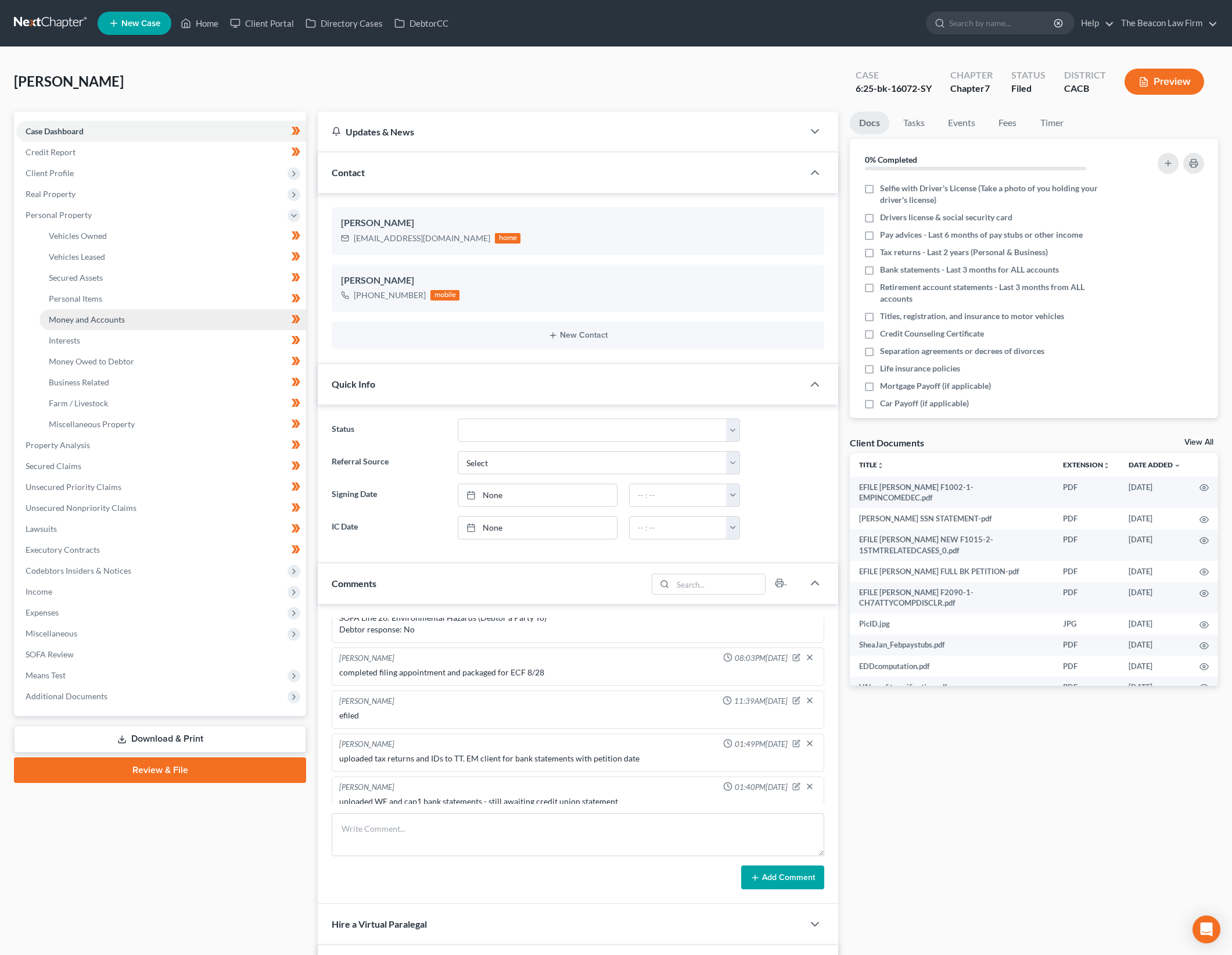
click at [221, 325] on link "Money and Accounts" at bounding box center [173, 320] width 267 height 21
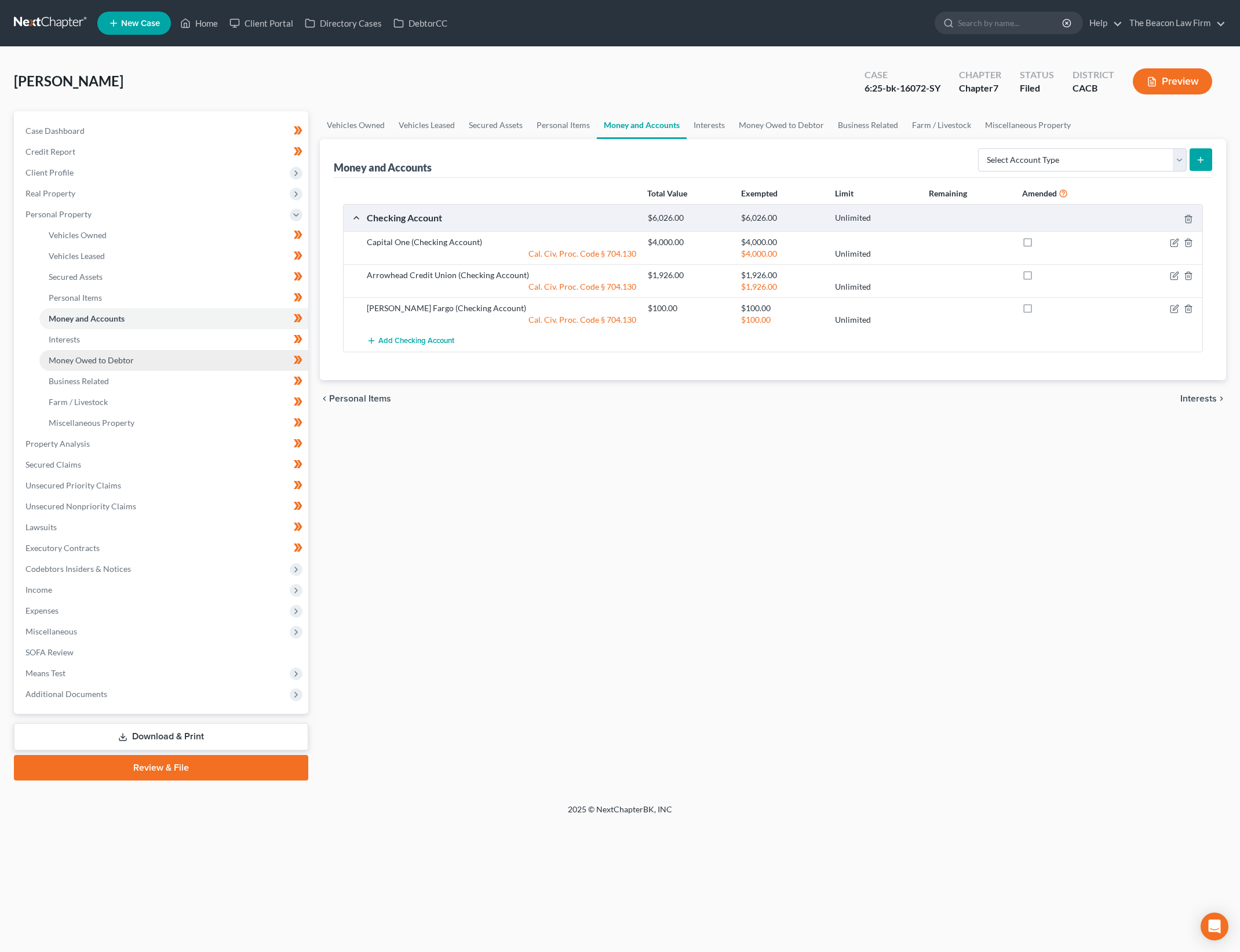
click at [191, 360] on link "Money Owed to Debtor" at bounding box center [174, 360] width 269 height 21
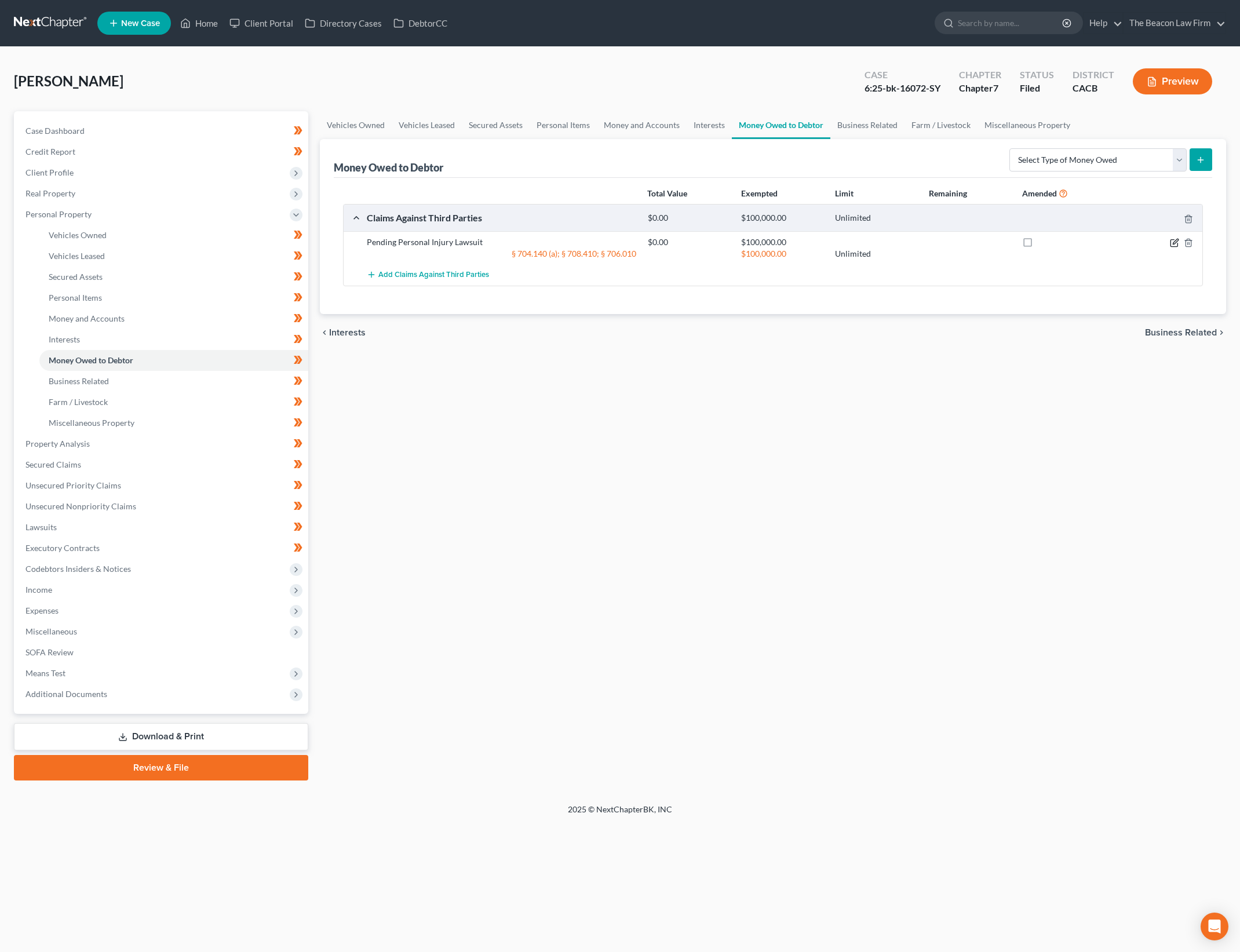
click at [1178, 241] on icon "button" at bounding box center [1174, 242] width 9 height 9
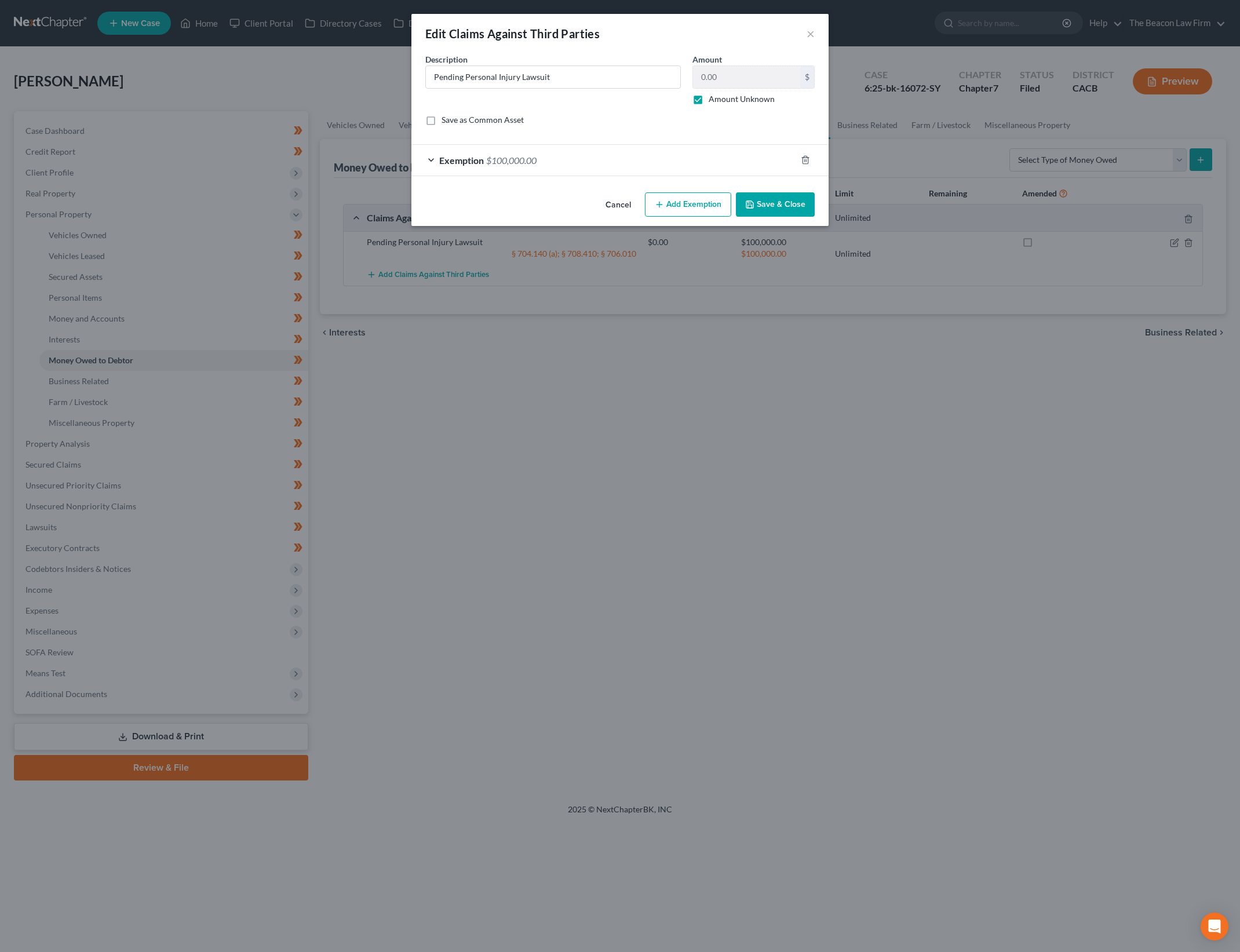
click at [624, 164] on div "Exemption $100,000.00" at bounding box center [604, 160] width 385 height 31
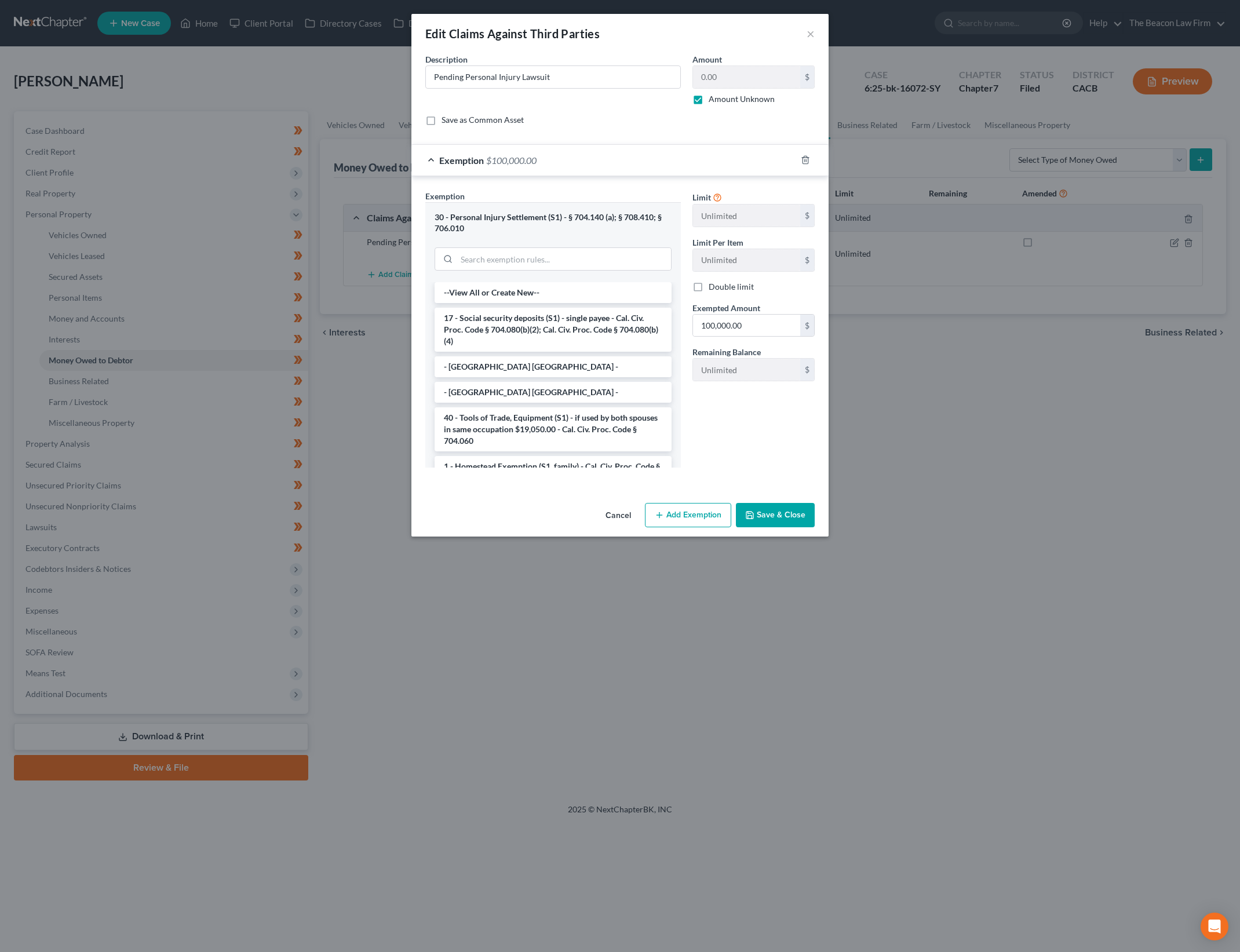
drag, startPoint x: 629, startPoint y: 227, endPoint x: 488, endPoint y: 215, distance: 141.5
click at [497, 218] on div "30 - Personal Injury Settlement (S1) - § 704.140 (a); § 708.410; § 706.010" at bounding box center [553, 223] width 237 height 22
click at [467, 215] on div "30 - Personal Injury Settlement (S1) - § 704.140 (a); § 708.410; § 706.010" at bounding box center [553, 223] width 237 height 22
click at [823, 445] on div "Exemption Set must be selected for CA. Exemption * 30 - Personal Injury Settlem…" at bounding box center [620, 331] width 417 height 311
click at [810, 31] on button "×" at bounding box center [810, 33] width 8 height 14
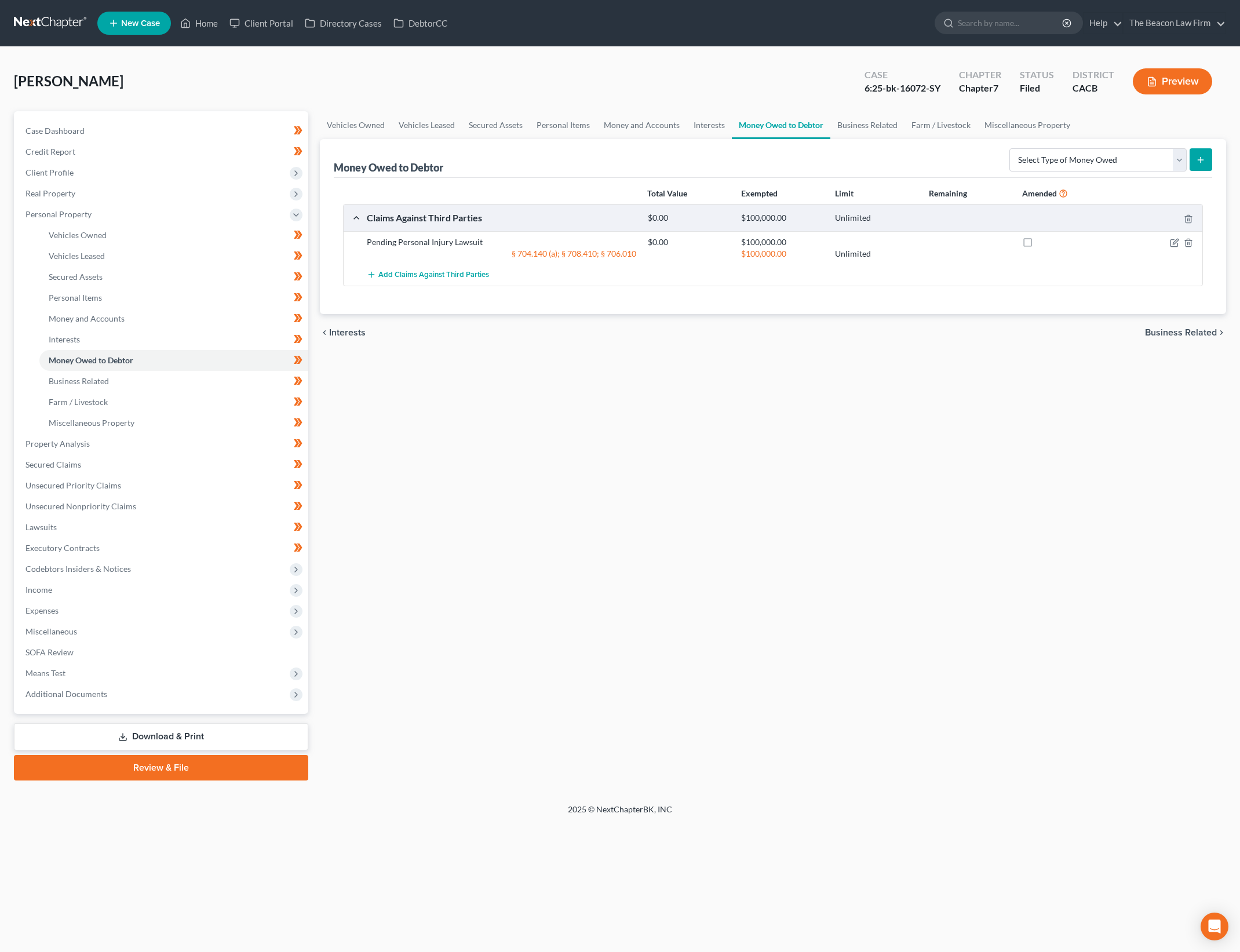
click at [1086, 448] on div "Vehicles Owned Vehicles Leased Secured Assets Personal Items Money and Accounts…" at bounding box center [773, 445] width 918 height 669
click at [1171, 242] on icon "button" at bounding box center [1174, 244] width 7 height 7
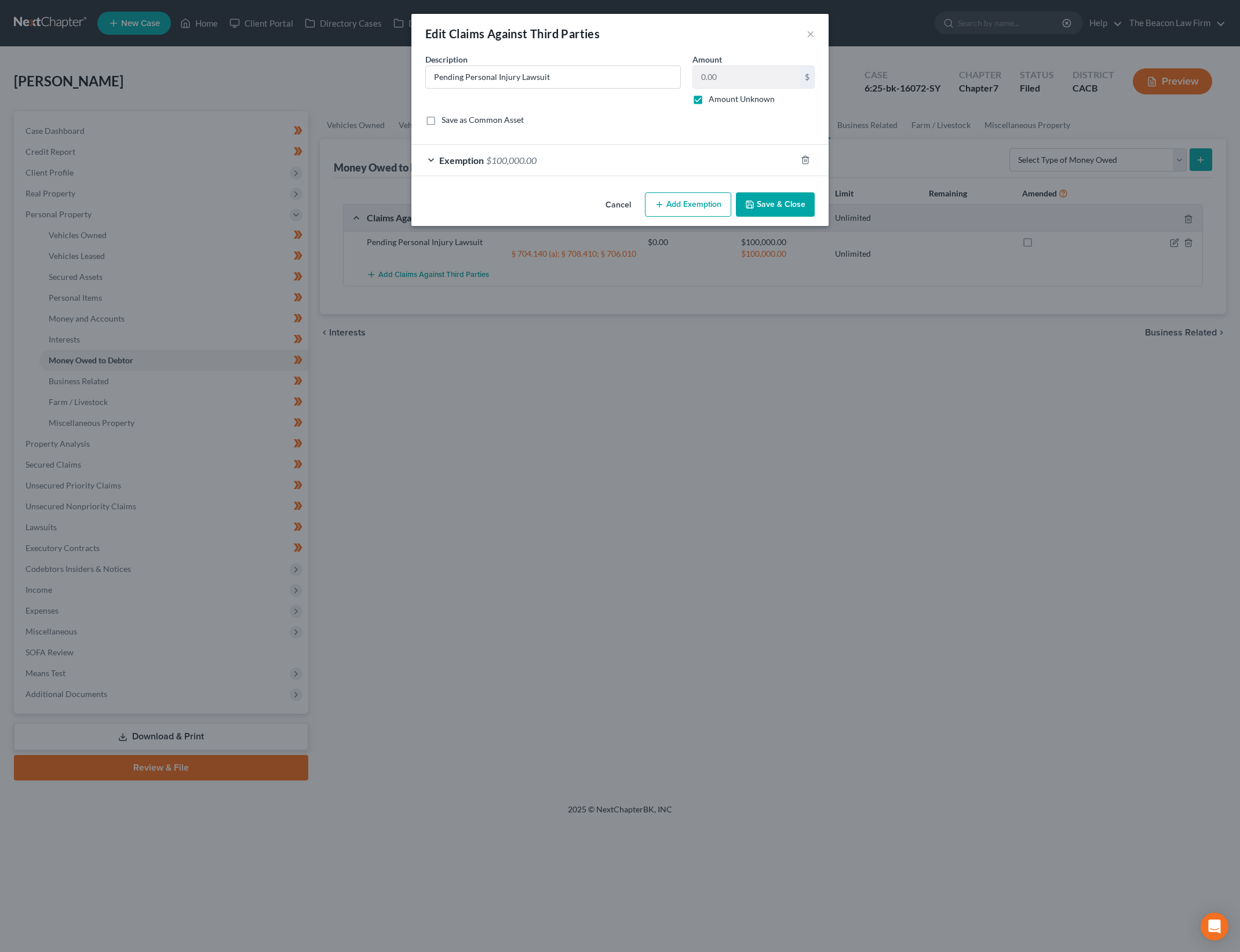
click at [815, 37] on div "Edit Claims Against Third Parties ×" at bounding box center [620, 33] width 417 height 40
click at [810, 34] on button "×" at bounding box center [810, 33] width 8 height 14
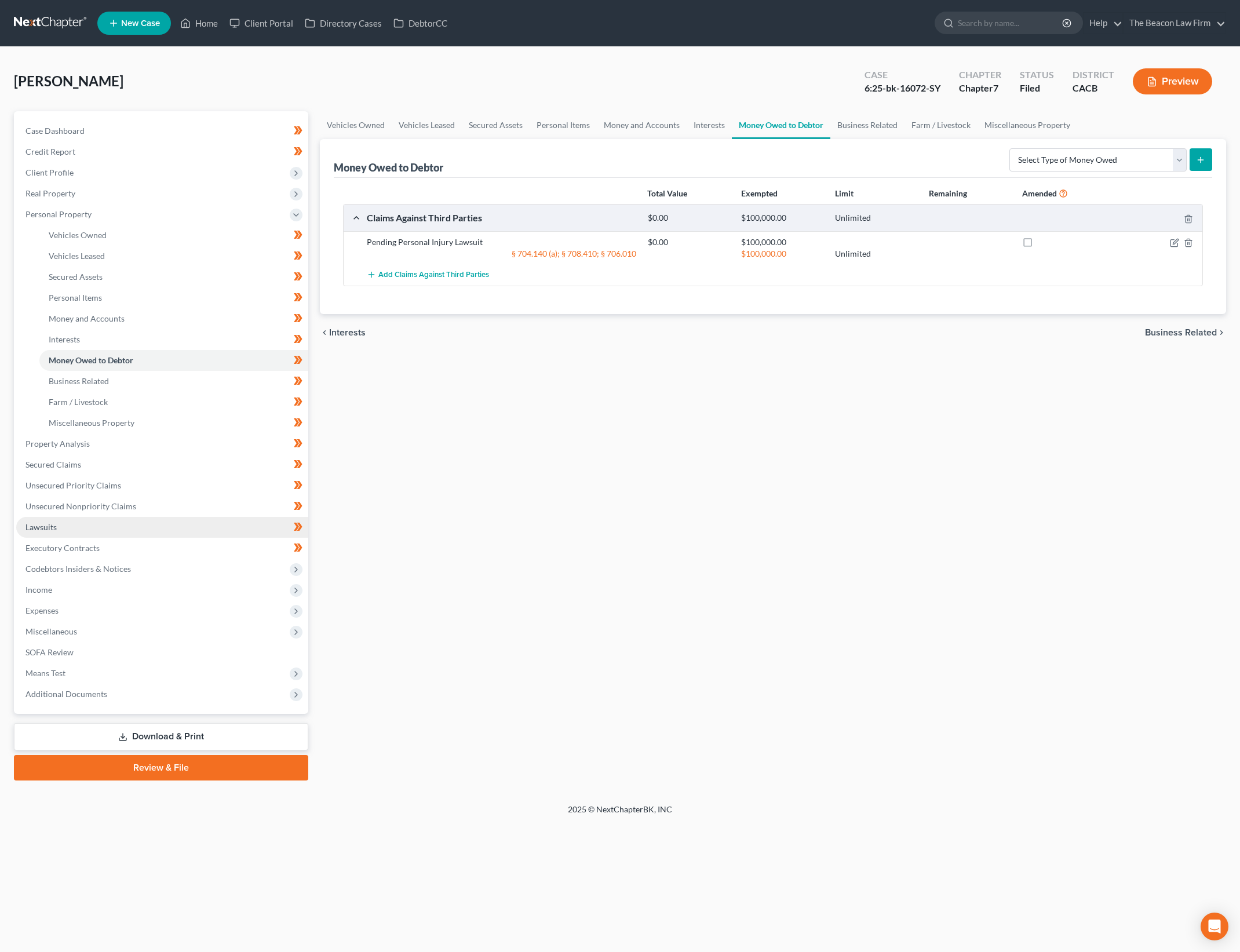
click at [135, 530] on link "Lawsuits" at bounding box center [162, 527] width 292 height 21
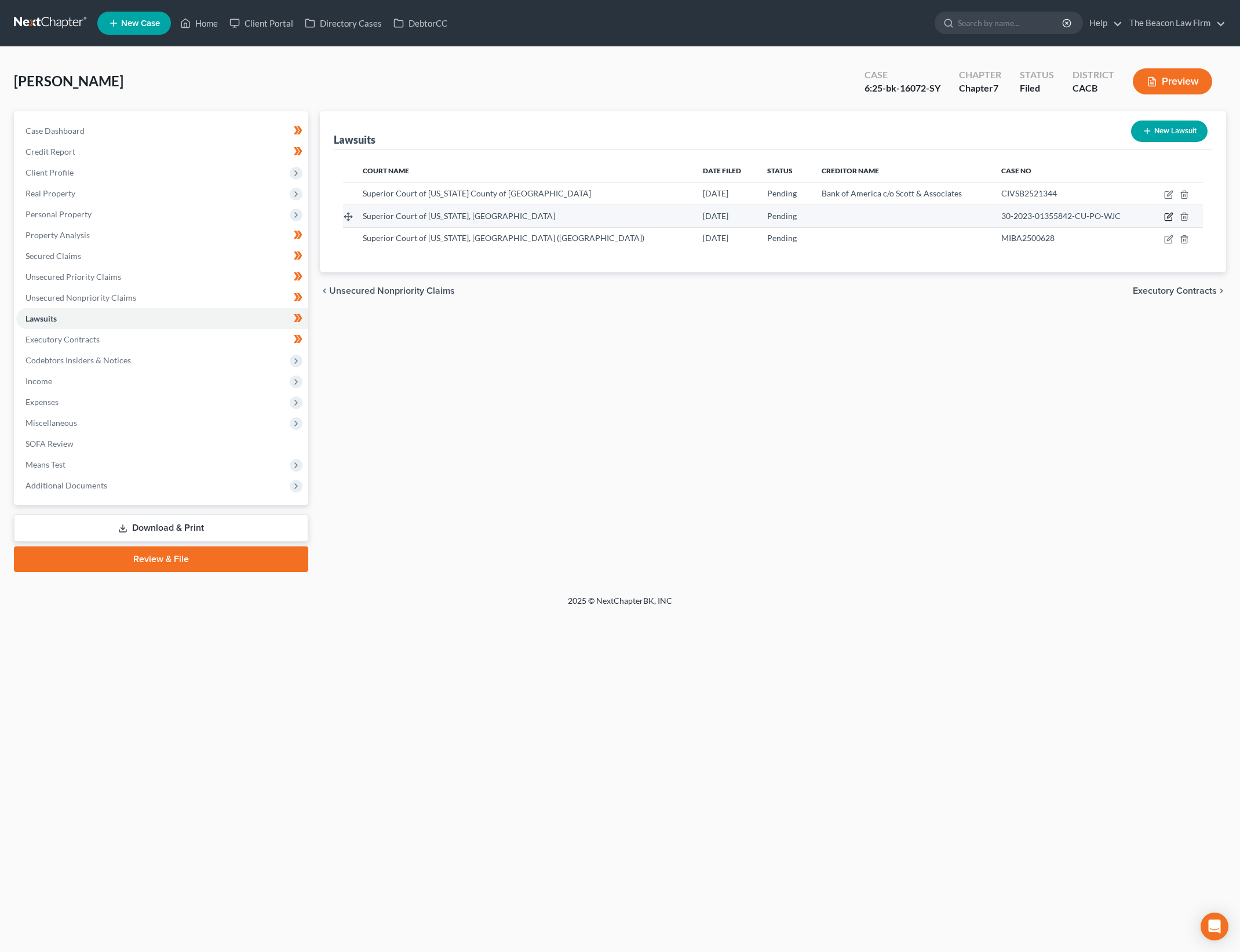
click at [1169, 221] on icon "button" at bounding box center [1169, 216] width 9 height 9
select select "4"
select select "0"
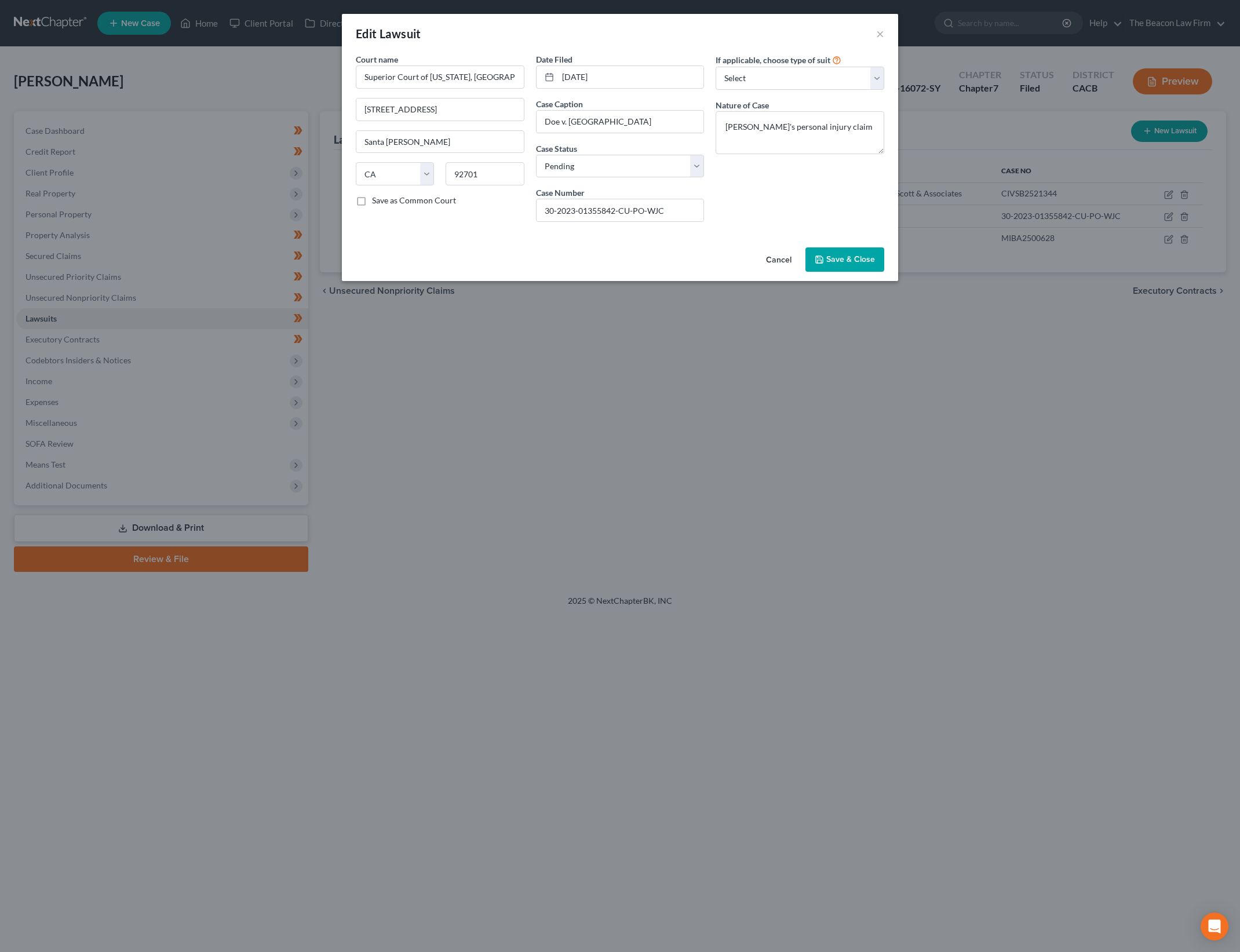
click at [786, 252] on button "Cancel" at bounding box center [779, 260] width 44 height 23
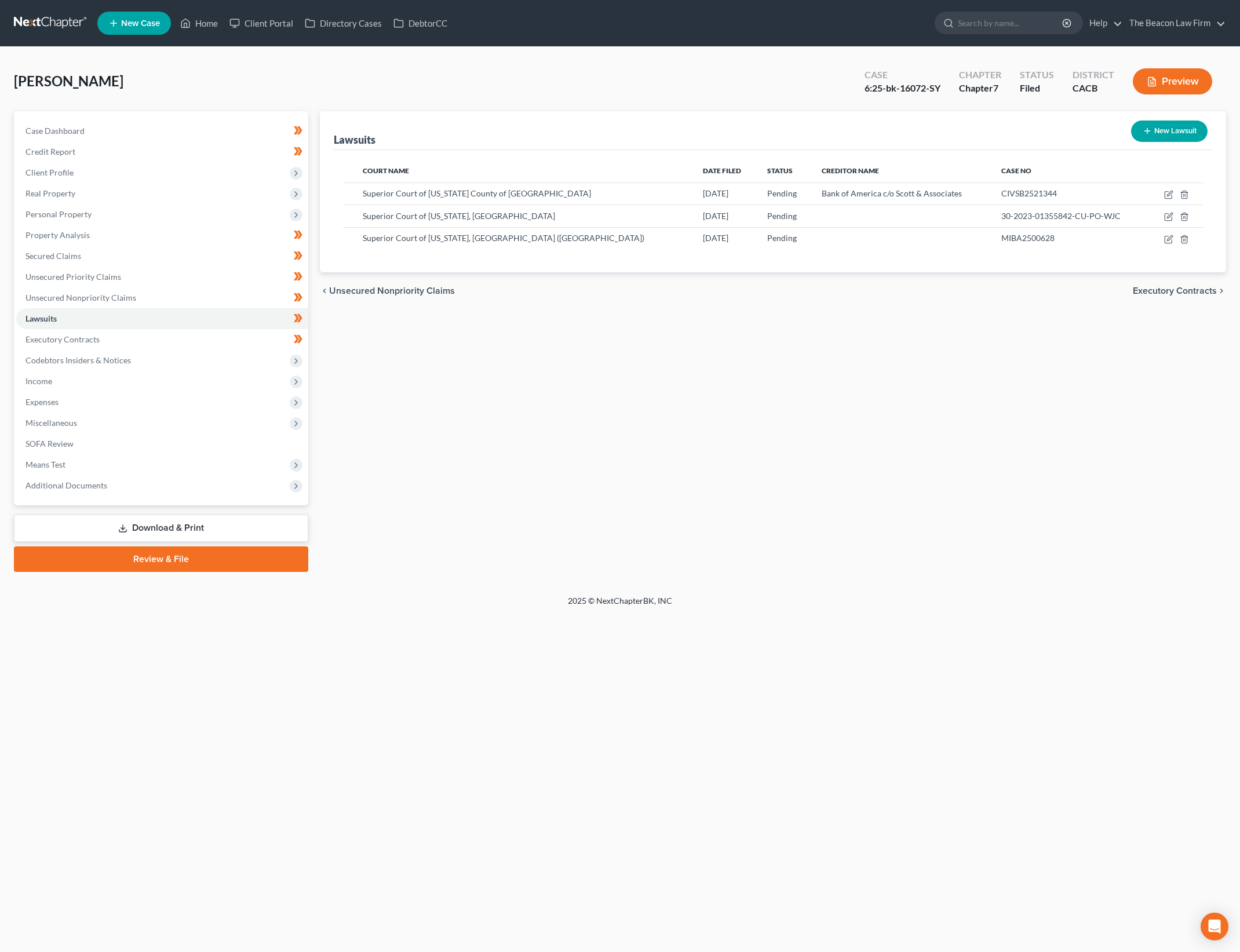
click at [184, 119] on div "Case Dashboard Payments Invoices Payments Payments Credit Report Client Profile…" at bounding box center [161, 308] width 294 height 394
click at [267, 128] on link "Case Dashboard" at bounding box center [162, 130] width 292 height 21
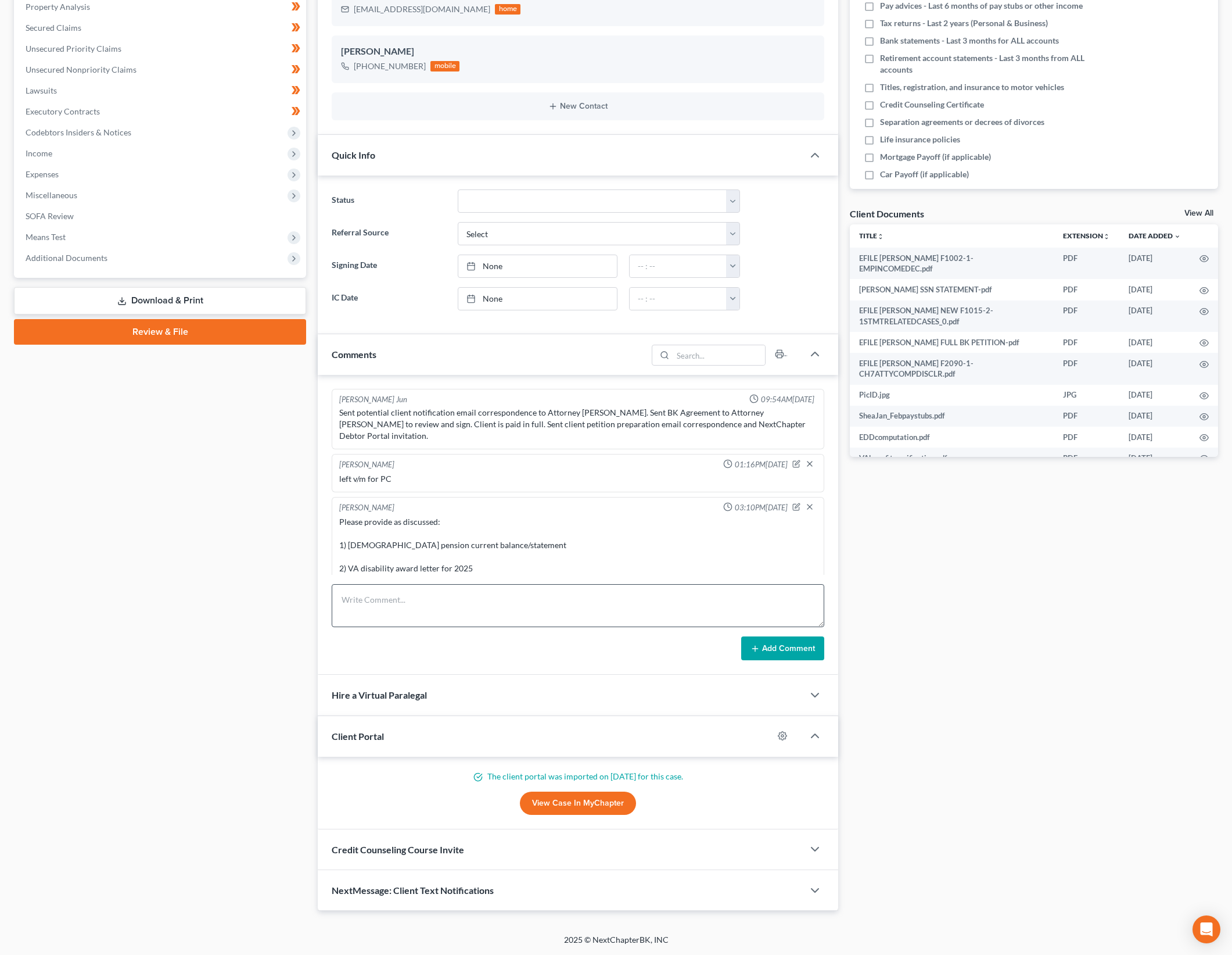
scroll to position [635, 0]
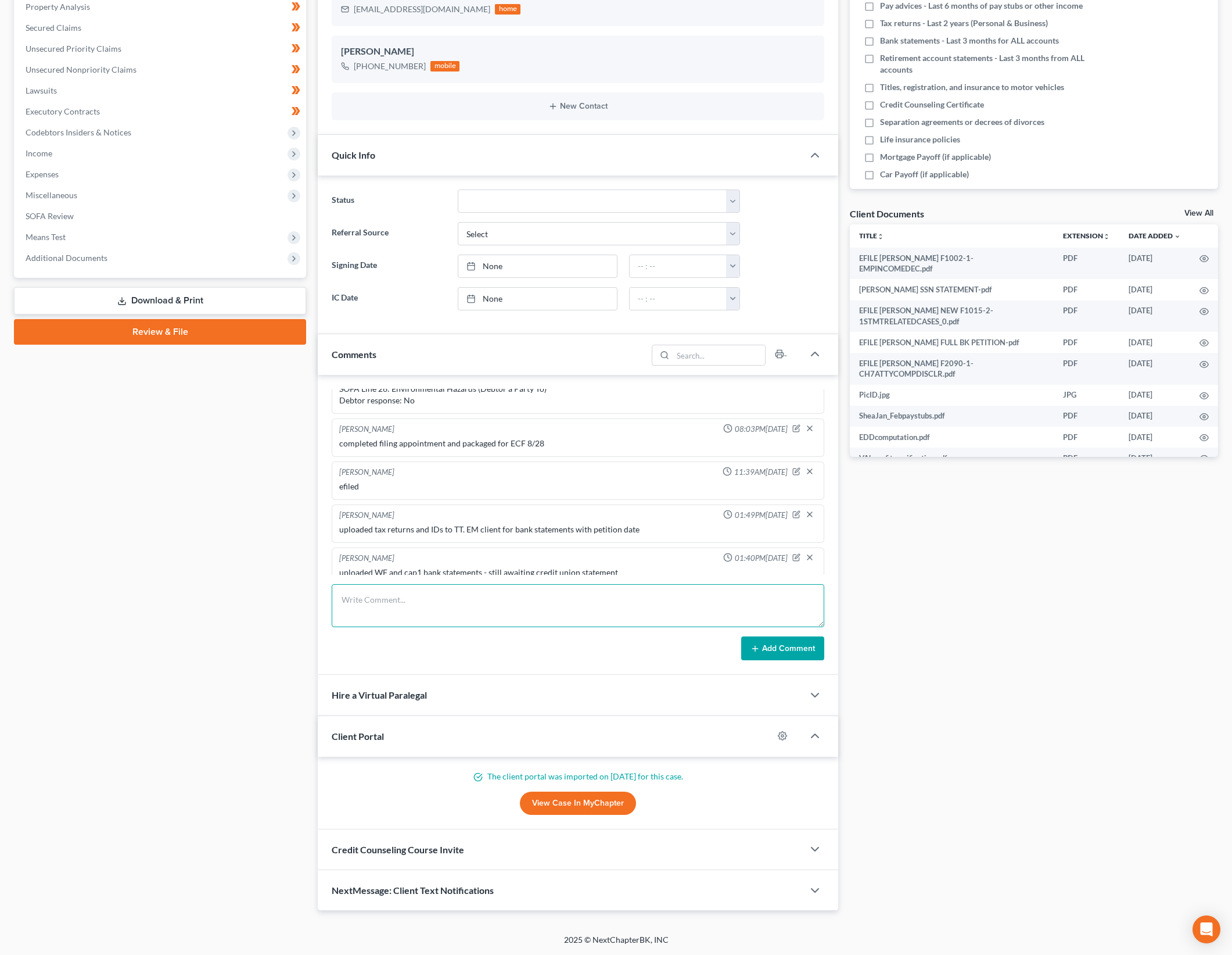
click at [544, 599] on textarea at bounding box center [578, 605] width 493 height 43
type textarea "341a successfully concluded"
click at [790, 639] on button "Add Comment" at bounding box center [783, 648] width 83 height 25
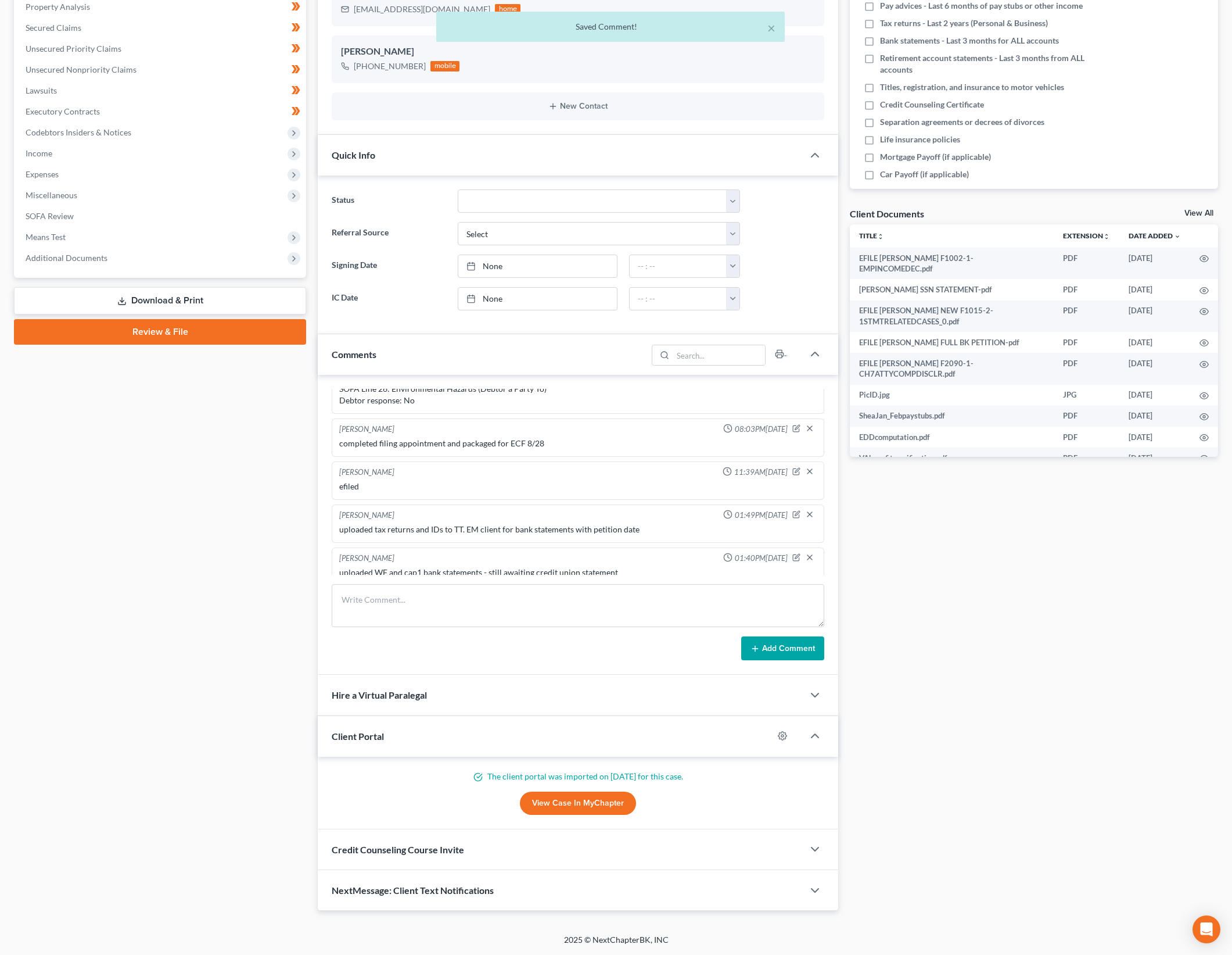
scroll to position [678, 0]
drag, startPoint x: 771, startPoint y: 27, endPoint x: 917, endPoint y: 454, distance: 451.3
click at [771, 27] on button "×" at bounding box center [771, 27] width 8 height 14
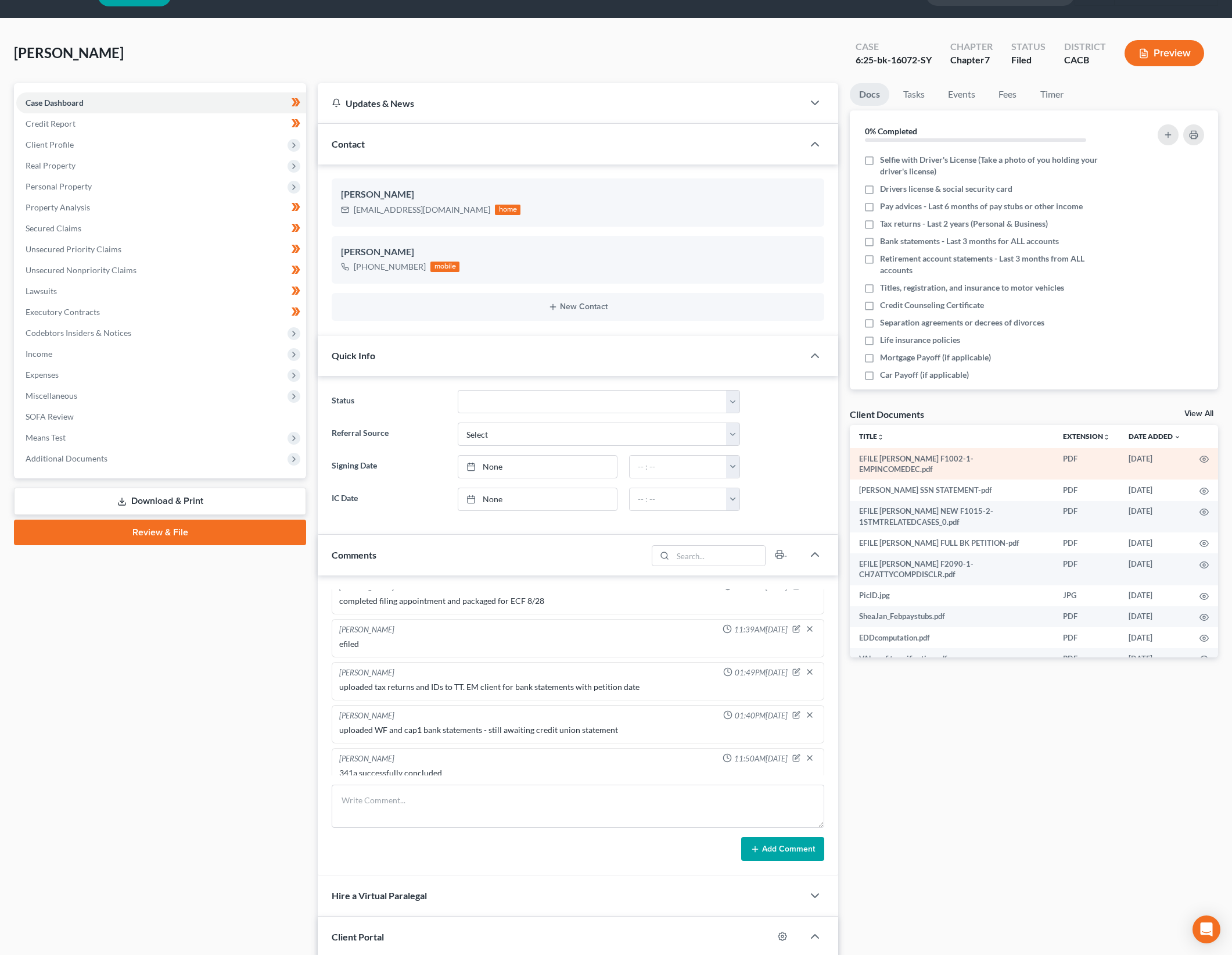
scroll to position [0, 0]
